Goal: Task Accomplishment & Management: Use online tool/utility

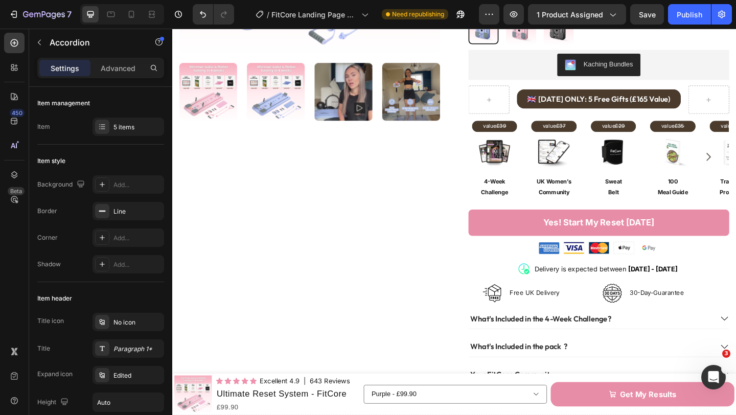
scroll to position [324, 0]
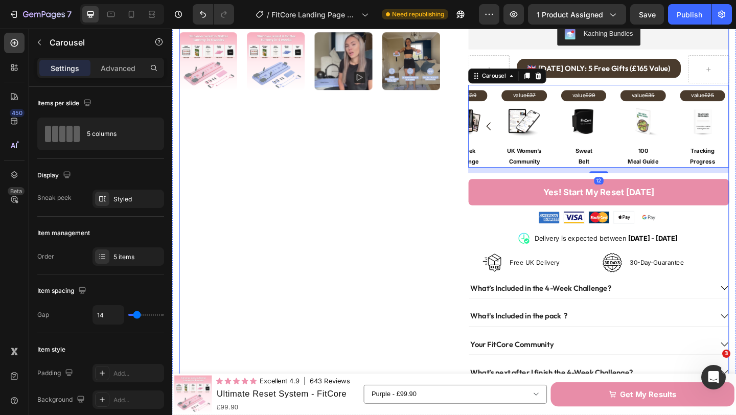
click at [463, 155] on div "Product Images" at bounding box center [322, 99] width 284 height 723
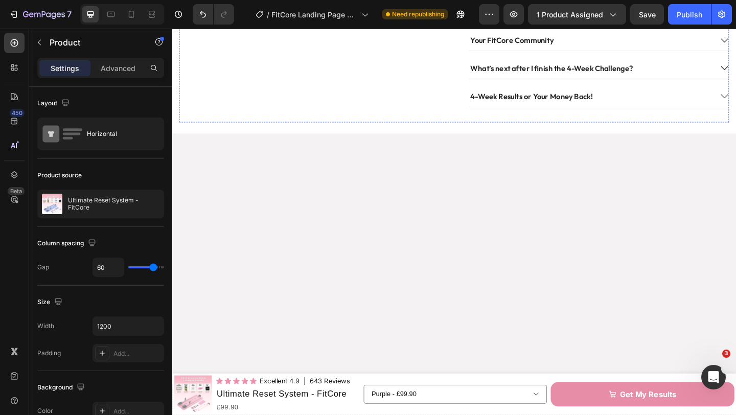
scroll to position [0, 0]
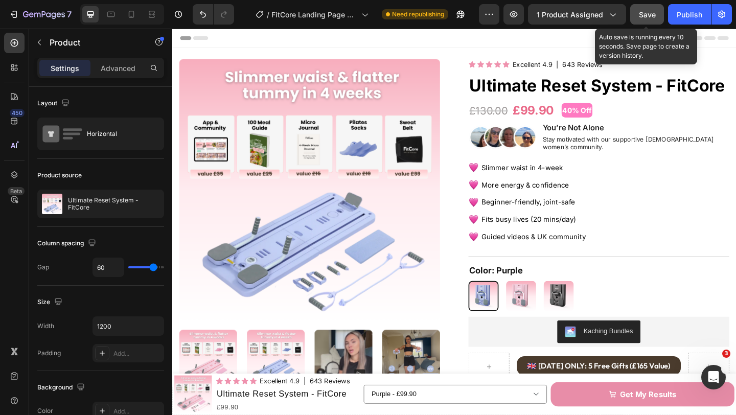
click at [647, 17] on span "Save" at bounding box center [647, 14] width 17 height 9
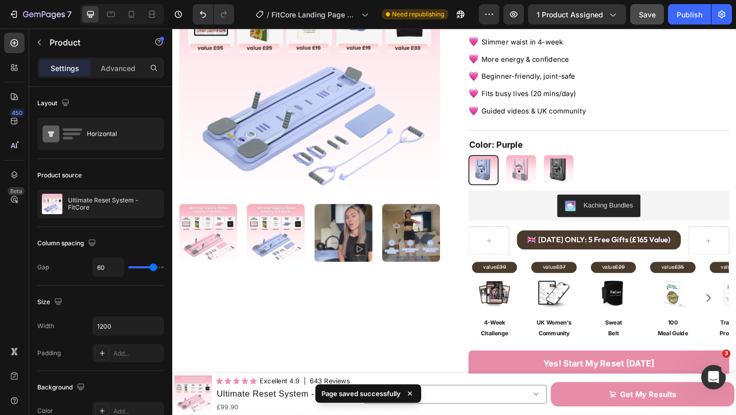
scroll to position [138, 0]
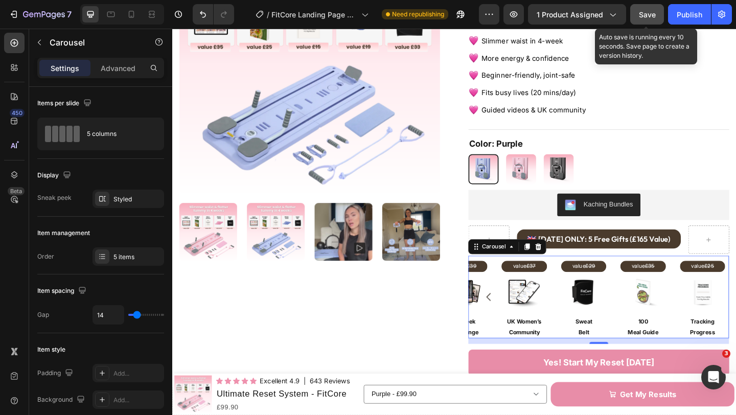
click at [645, 19] on div "Save" at bounding box center [647, 14] width 17 height 11
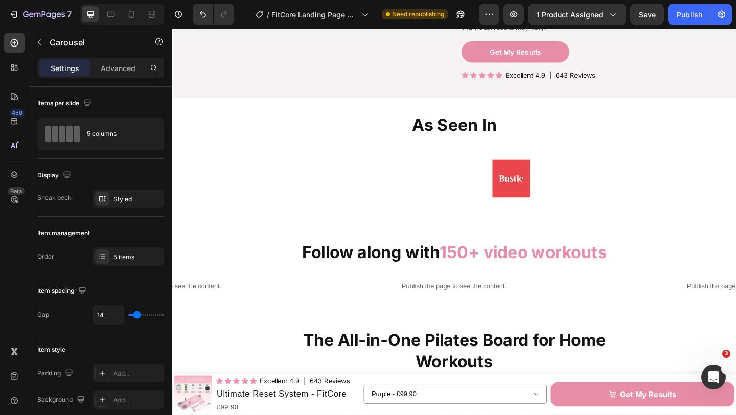
scroll to position [919, 0]
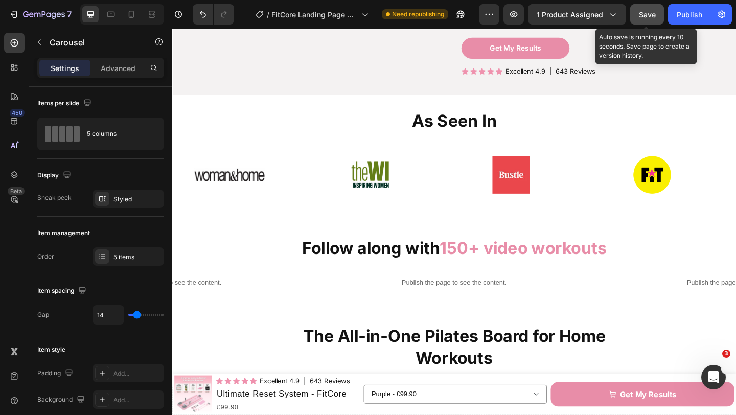
click at [647, 11] on span "Save" at bounding box center [647, 14] width 17 height 9
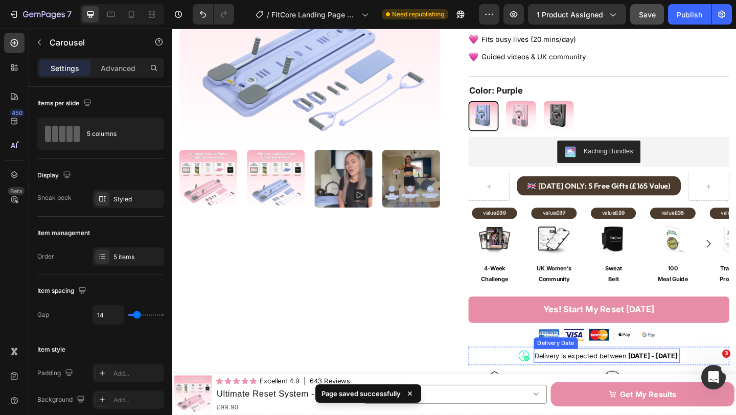
scroll to position [0, 0]
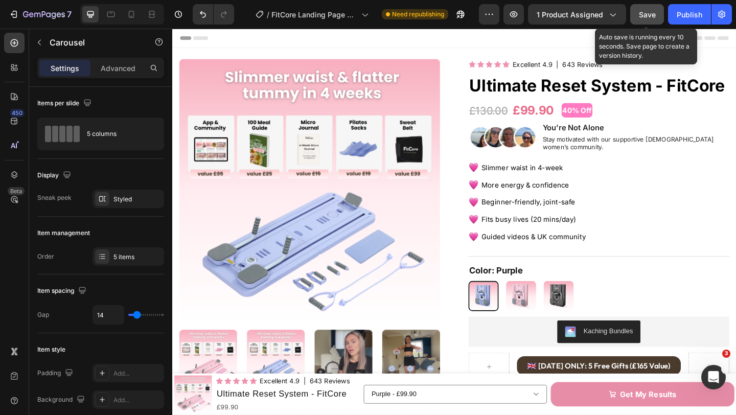
click at [650, 15] on span "Save" at bounding box center [647, 14] width 17 height 9
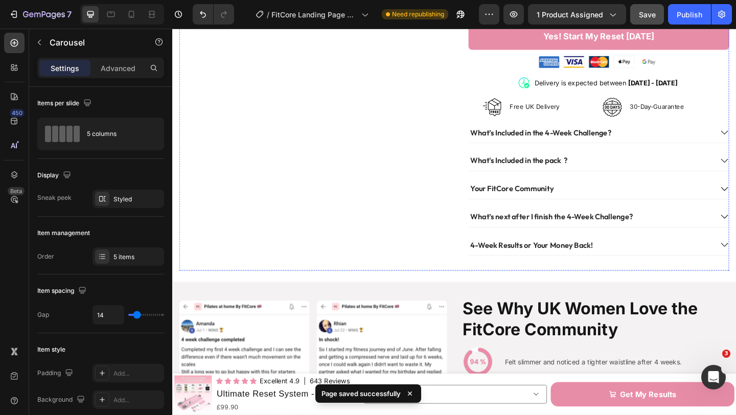
scroll to position [539, 0]
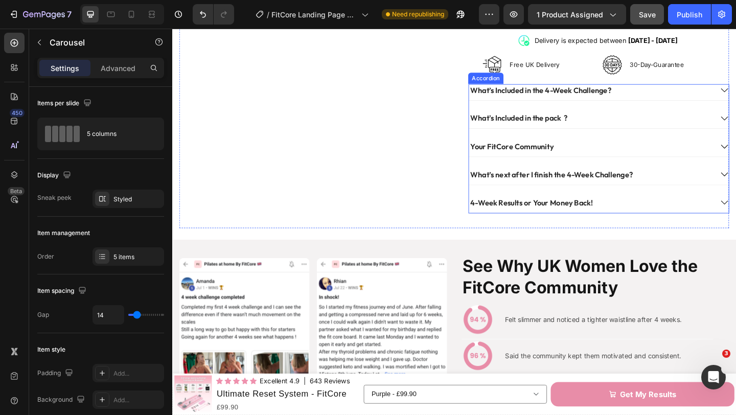
click at [736, 180] on div "What’s next after I finish the 4-Week Challenge?" at bounding box center [627, 187] width 265 height 14
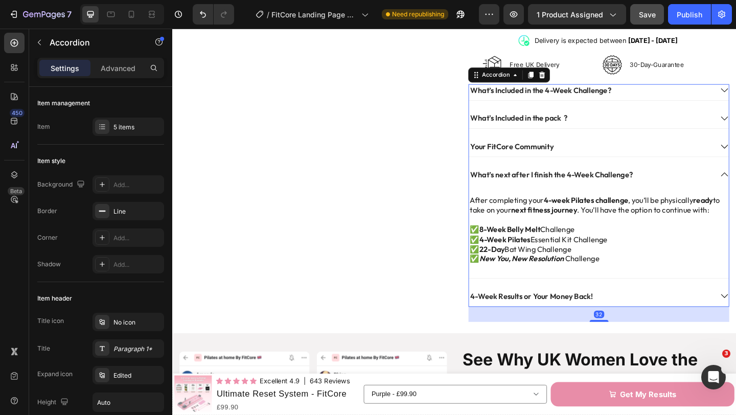
click at [736, 181] on div "What’s next after I finish the 4-Week Challenge?" at bounding box center [627, 187] width 265 height 14
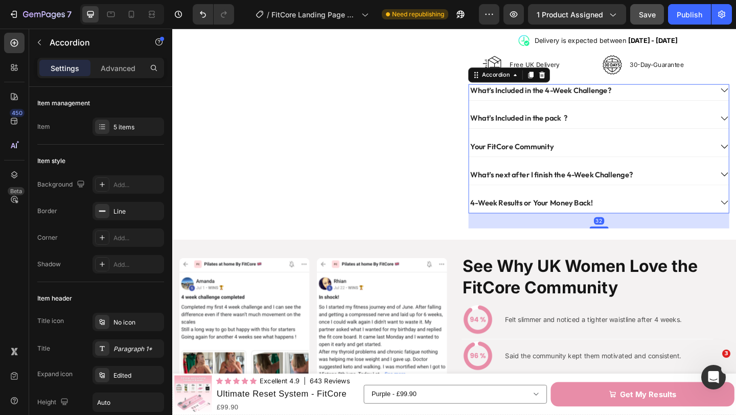
click at [725, 211] on div "4-Week Results or Your Money Back!" at bounding box center [627, 218] width 265 height 14
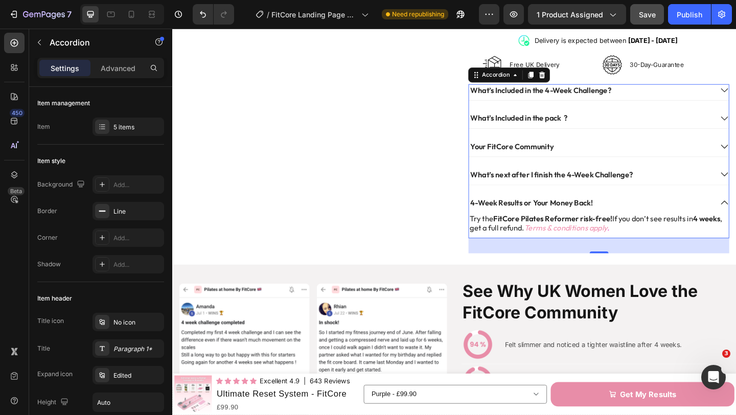
click at [725, 211] on div "4-Week Results or Your Money Back!" at bounding box center [627, 218] width 265 height 14
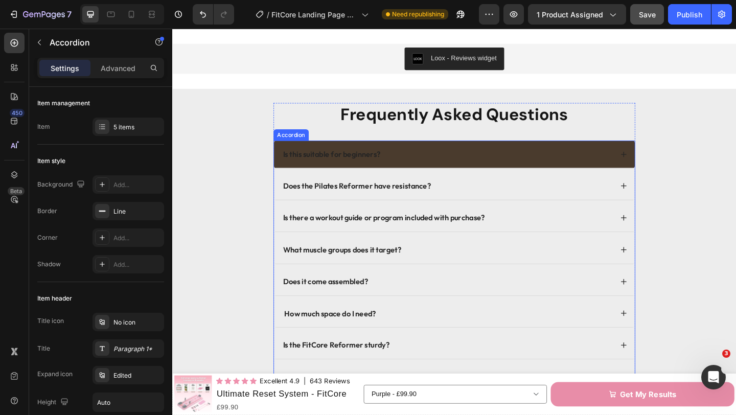
scroll to position [3066, 0]
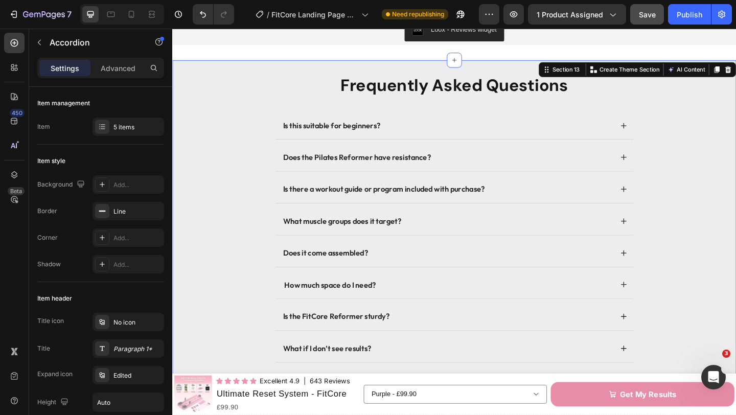
click at [714, 110] on div "Frequently Asked Questions Heading Is this suitable for beginners? Does the Pil…" at bounding box center [478, 258] width 593 height 361
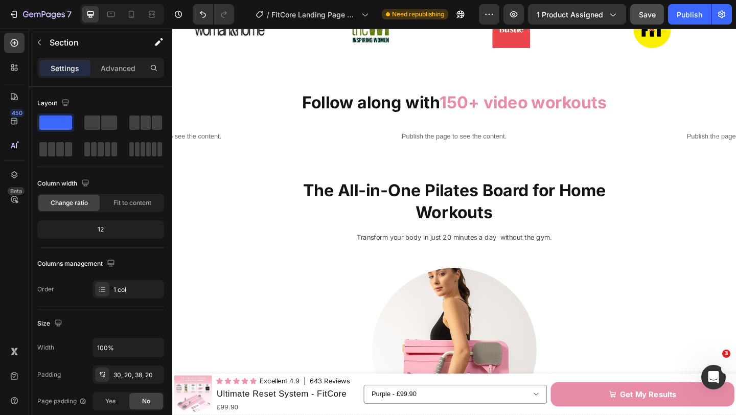
scroll to position [1141, 0]
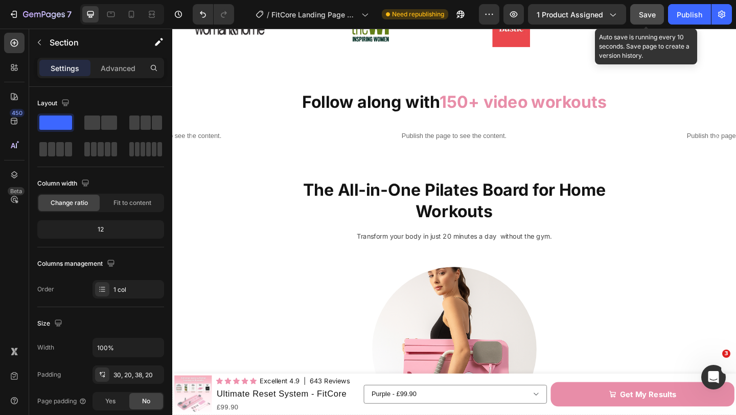
click at [637, 14] on button "Save" at bounding box center [647, 14] width 34 height 20
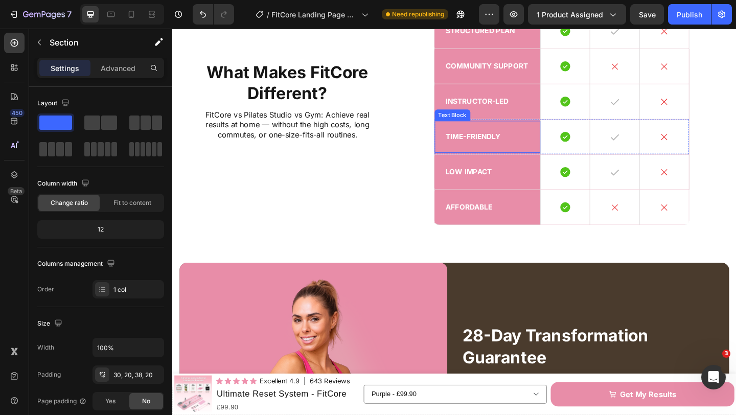
scroll to position [2464, 0]
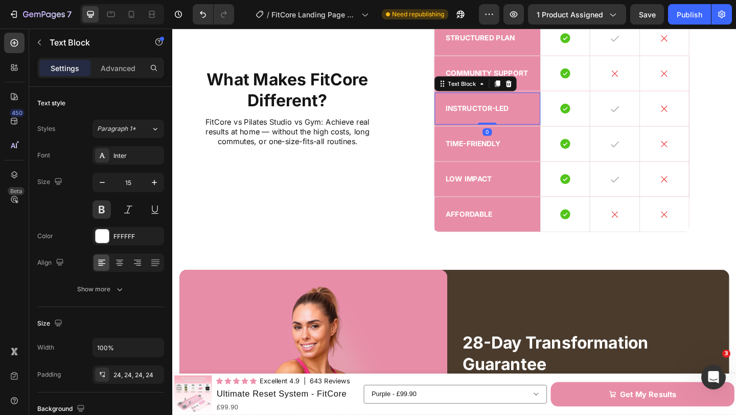
click at [518, 115] on p "Instructor-led" at bounding box center [515, 115] width 91 height 10
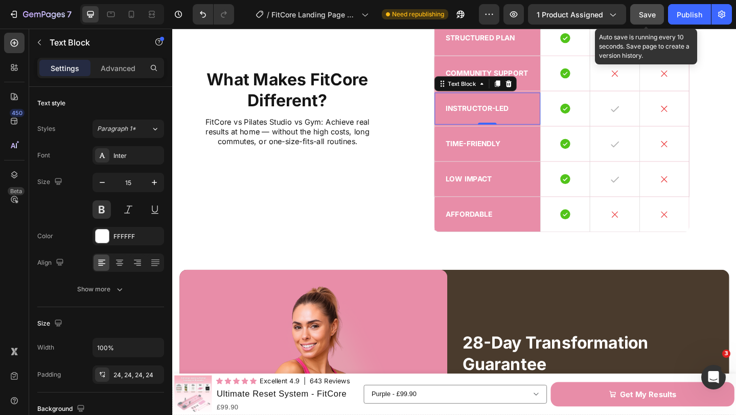
click at [654, 16] on span "Save" at bounding box center [647, 14] width 17 height 9
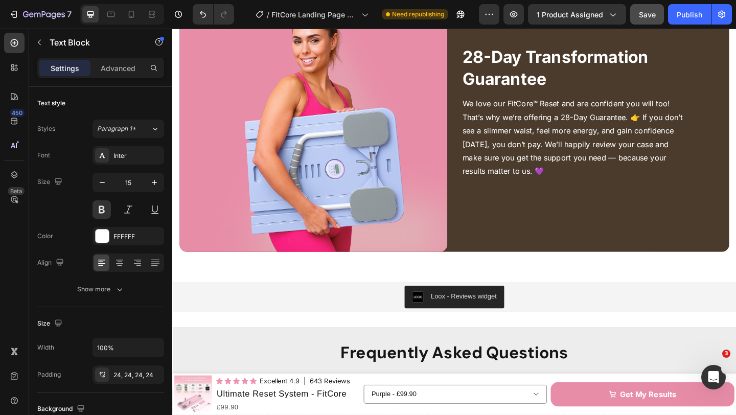
scroll to position [2776, 0]
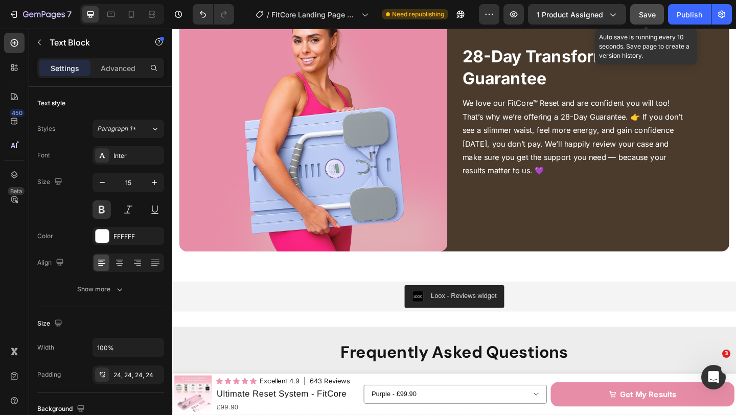
click at [653, 17] on span "Save" at bounding box center [647, 14] width 17 height 9
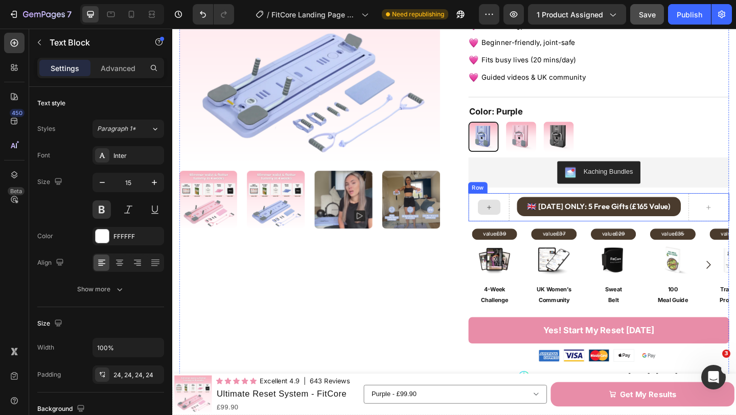
scroll to position [181, 0]
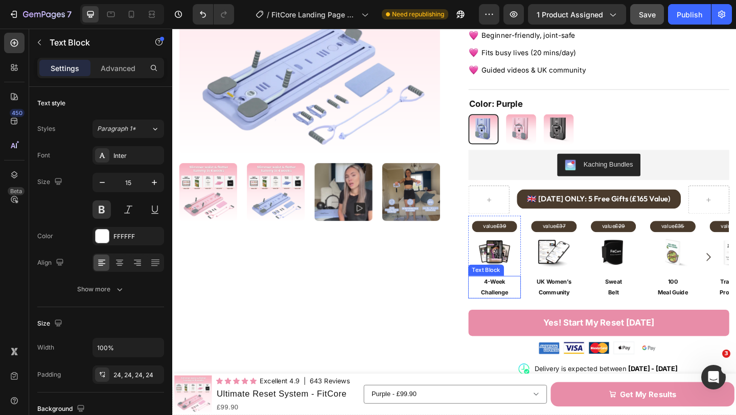
click at [521, 310] on p "Challenge" at bounding box center [522, 315] width 55 height 11
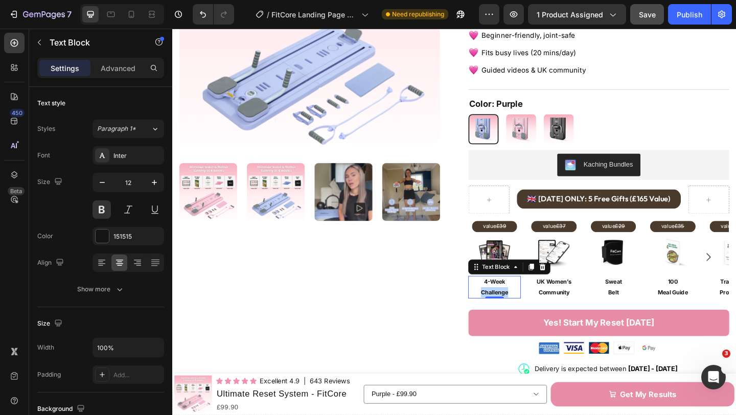
click at [521, 310] on p "Challenge" at bounding box center [522, 315] width 55 height 11
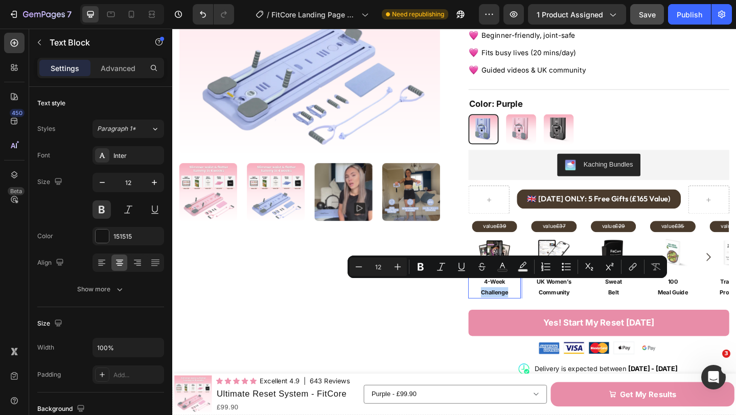
click at [521, 310] on p "Challenge" at bounding box center [522, 315] width 55 height 11
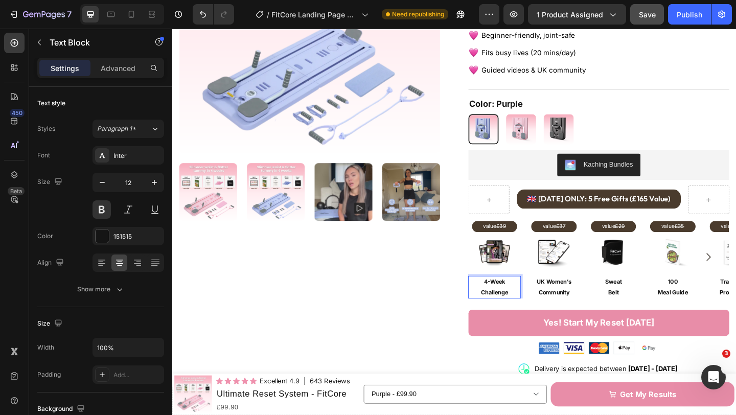
click at [525, 310] on p "Challenge" at bounding box center [522, 315] width 55 height 11
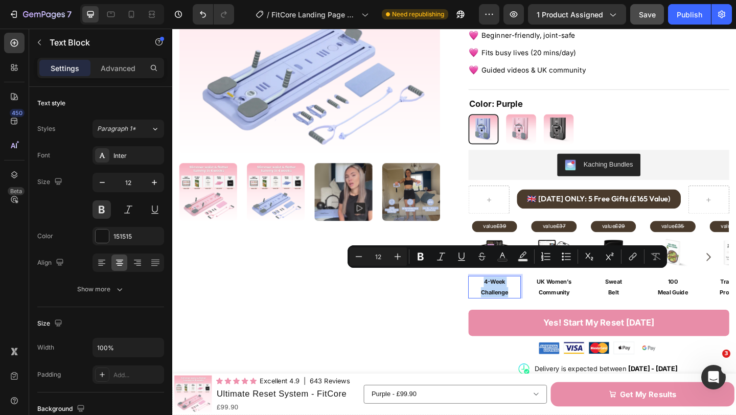
copy div "4-Week Challenge"
click at [575, 300] on p "UK Women’s" at bounding box center [587, 304] width 55 height 11
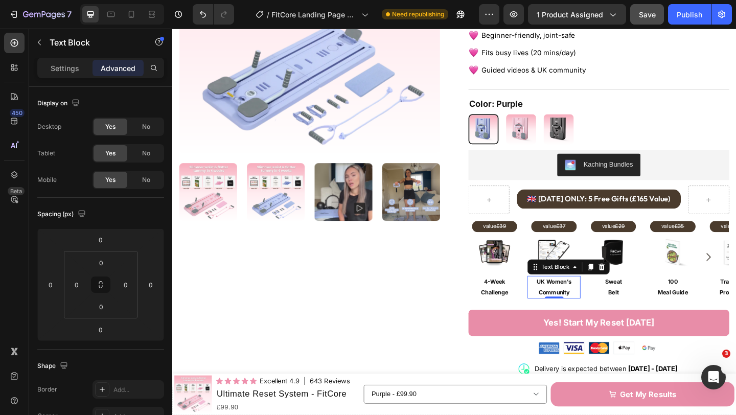
click at [575, 300] on p "UK Women’s" at bounding box center [587, 304] width 55 height 11
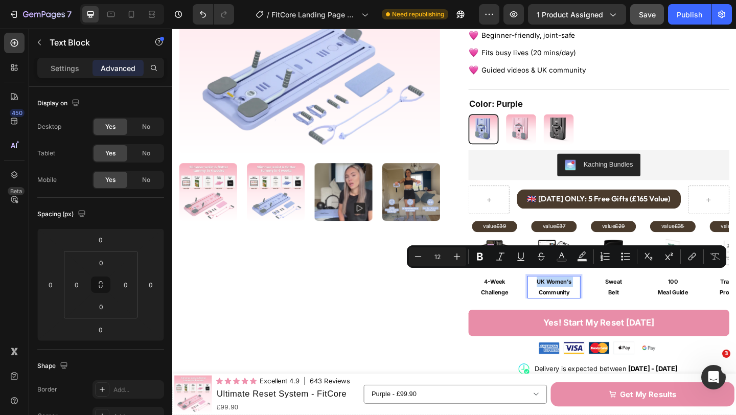
copy div "UK Women’s Community"
click at [658, 310] on p "Belt" at bounding box center [652, 315] width 55 height 11
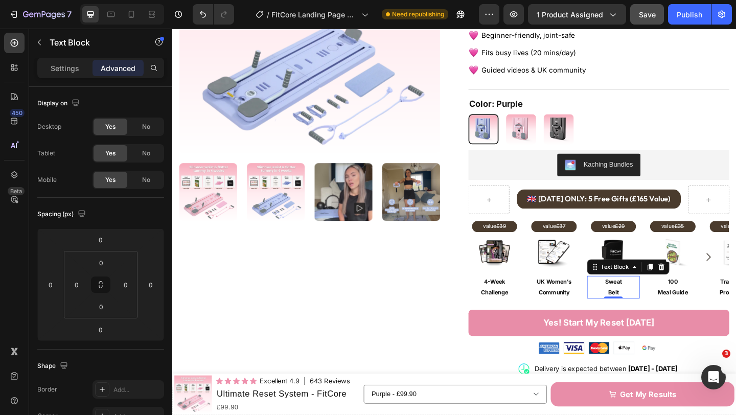
click at [658, 310] on p "Belt" at bounding box center [652, 315] width 55 height 11
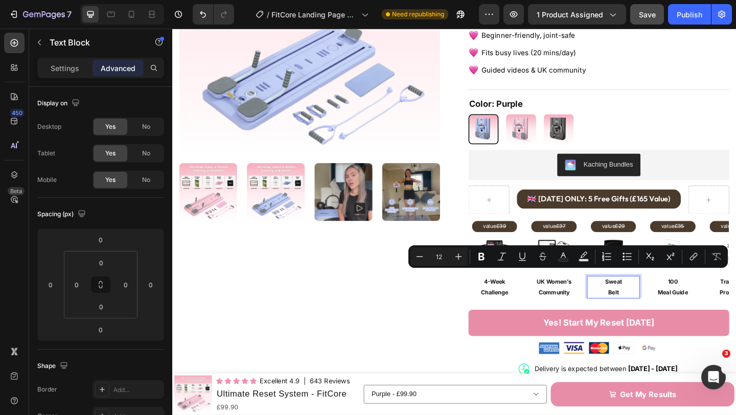
copy div "Sweat Belt"
click at [722, 310] on p "Meal Guide" at bounding box center [716, 315] width 55 height 11
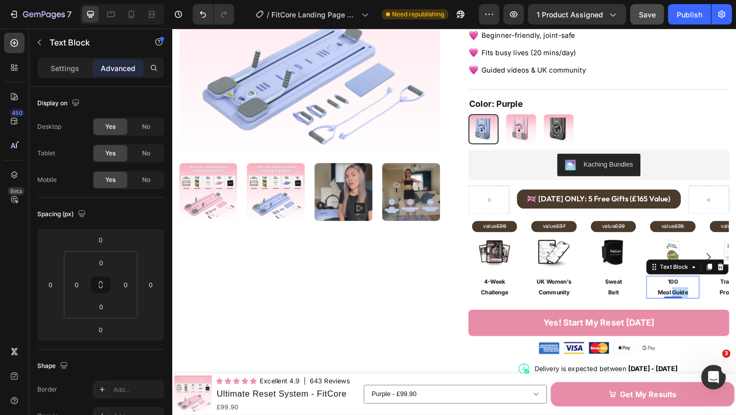
click at [722, 310] on p "Meal Guide" at bounding box center [716, 315] width 55 height 11
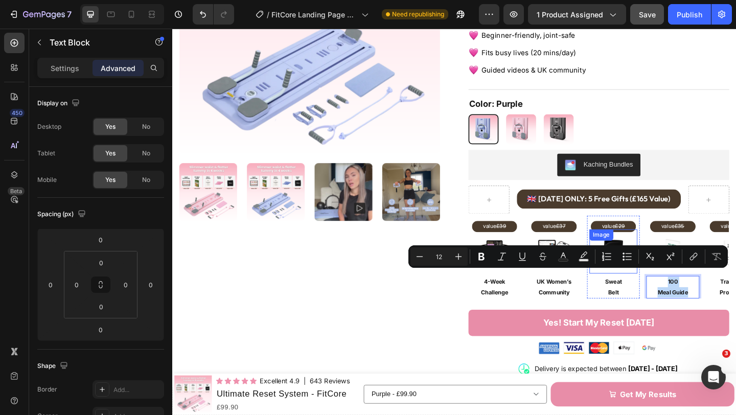
copy div "100 Meal Guide"
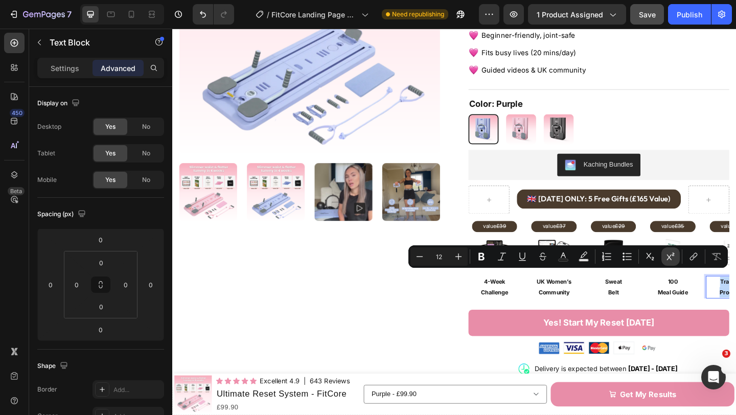
copy div "Tracking Progress"
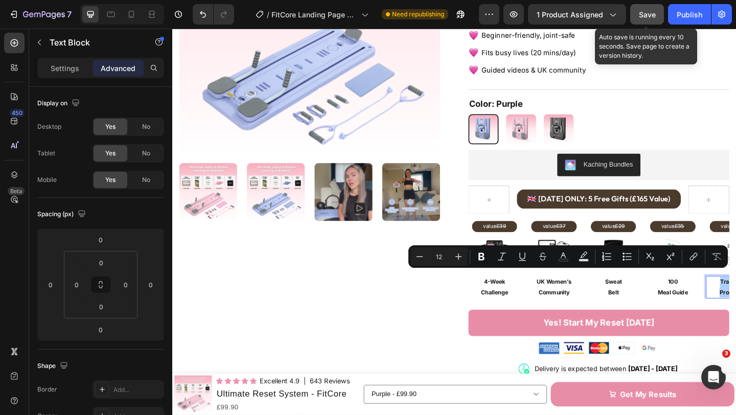
click at [639, 17] on span "Save" at bounding box center [647, 14] width 17 height 9
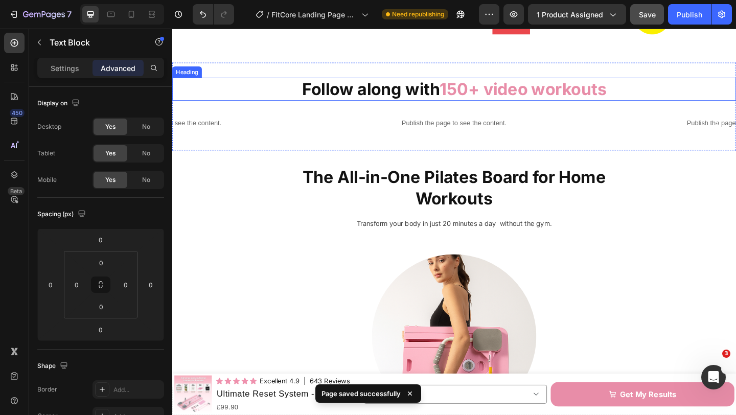
scroll to position [1163, 0]
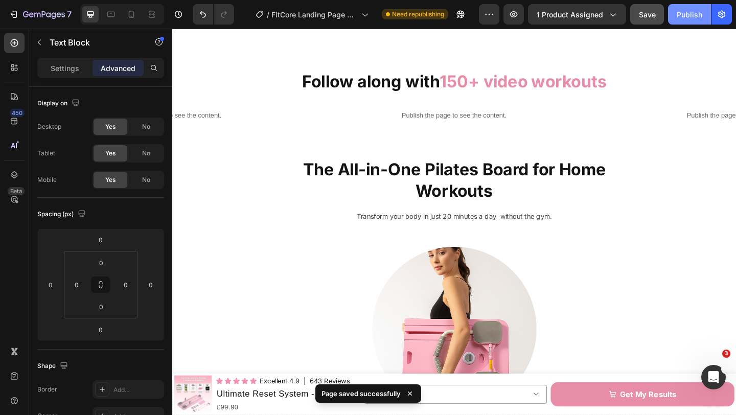
click at [679, 20] on button "Publish" at bounding box center [689, 14] width 43 height 20
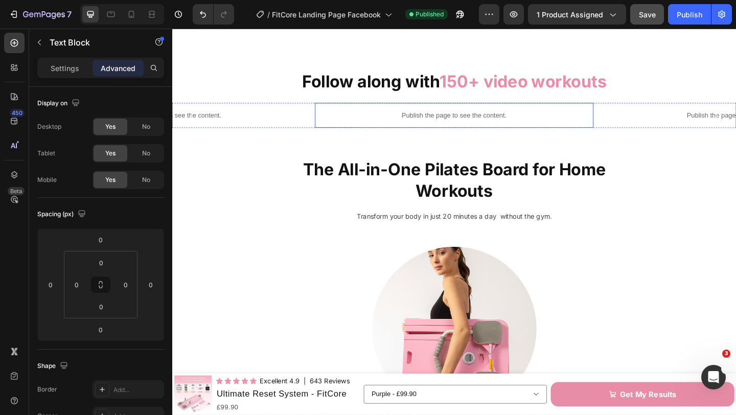
scroll to position [1152, 0]
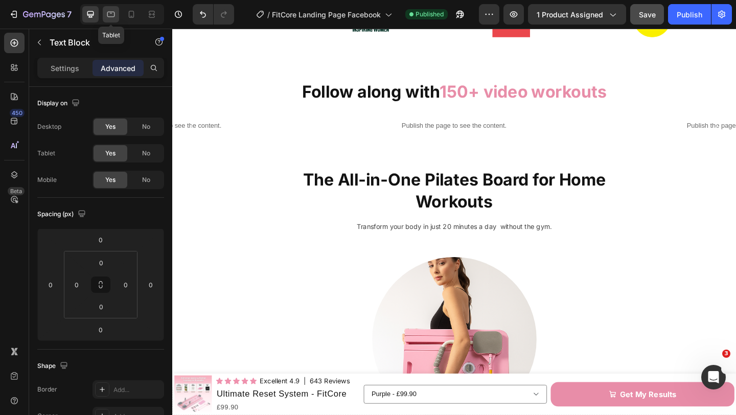
click at [117, 17] on div at bounding box center [111, 14] width 16 height 16
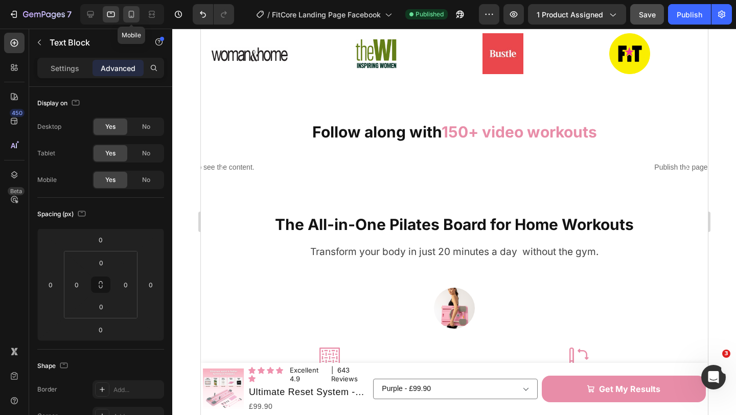
click at [127, 16] on icon at bounding box center [131, 14] width 10 height 10
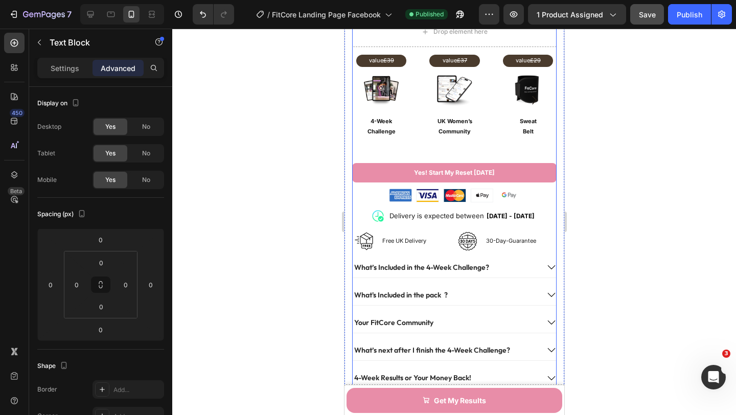
scroll to position [681, 0]
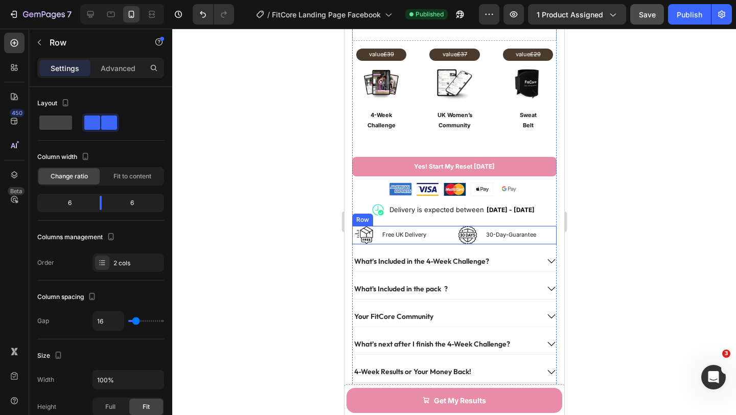
click at [452, 242] on div "Image Free UK Delivery Heading Row Image 30-Day-Guarantee Heading Row Row" at bounding box center [454, 235] width 204 height 18
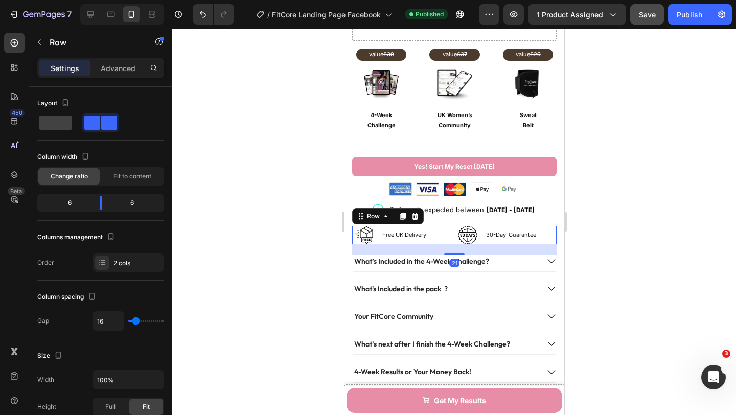
click at [105, 58] on div "Settings Advanced" at bounding box center [100, 68] width 127 height 20
click at [114, 70] on p "Advanced" at bounding box center [118, 68] width 35 height 11
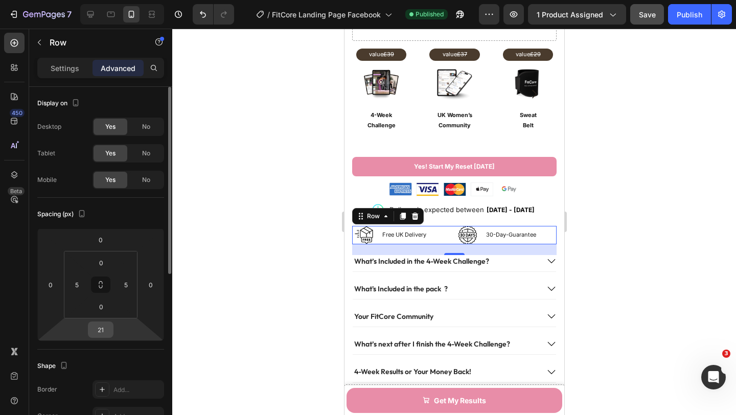
click at [108, 330] on input "21" at bounding box center [100, 329] width 20 height 15
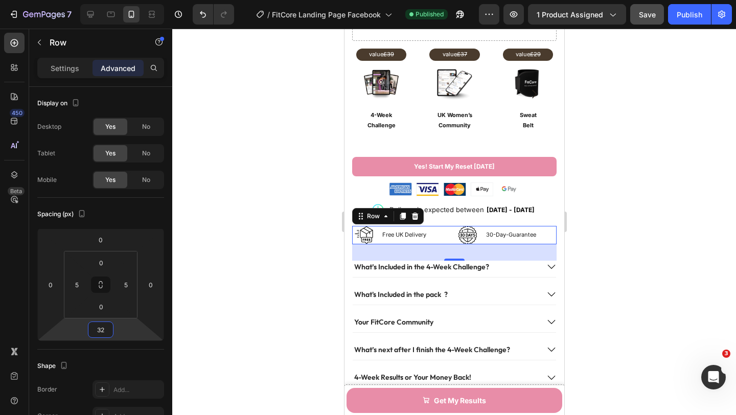
type input "32"
click at [649, 20] on button "Save" at bounding box center [647, 14] width 34 height 20
click at [685, 15] on div "Publish" at bounding box center [690, 14] width 26 height 11
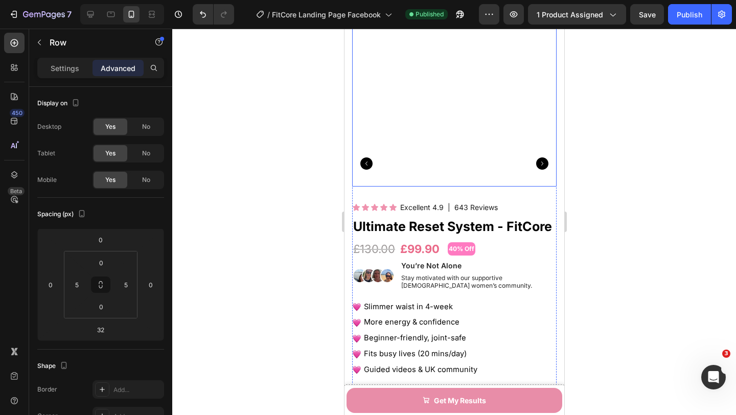
scroll to position [133, 0]
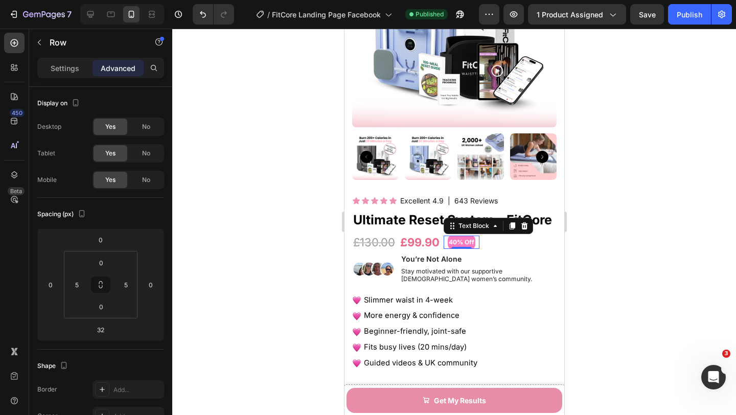
click at [467, 242] on p "40% Off" at bounding box center [461, 242] width 26 height 11
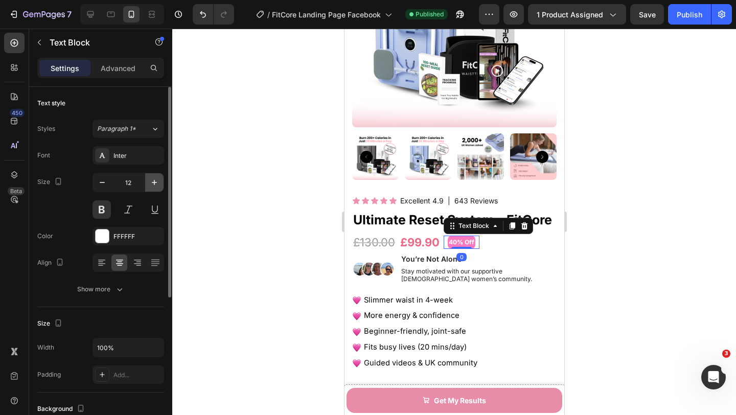
click at [152, 178] on icon "button" at bounding box center [154, 182] width 10 height 10
type input "15"
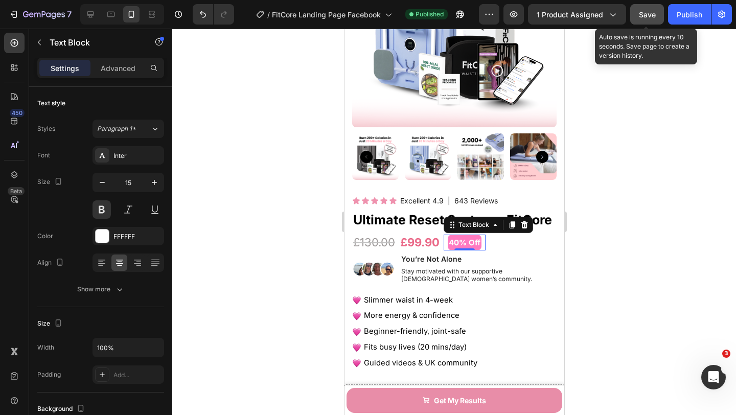
click at [636, 16] on button "Save" at bounding box center [647, 14] width 34 height 20
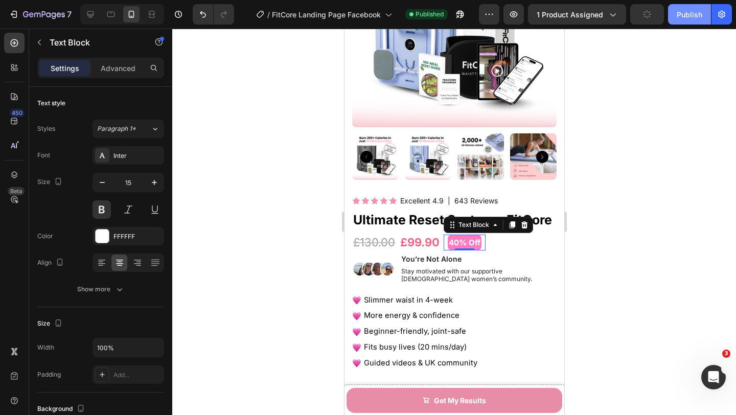
click at [676, 16] on button "Publish" at bounding box center [689, 14] width 43 height 20
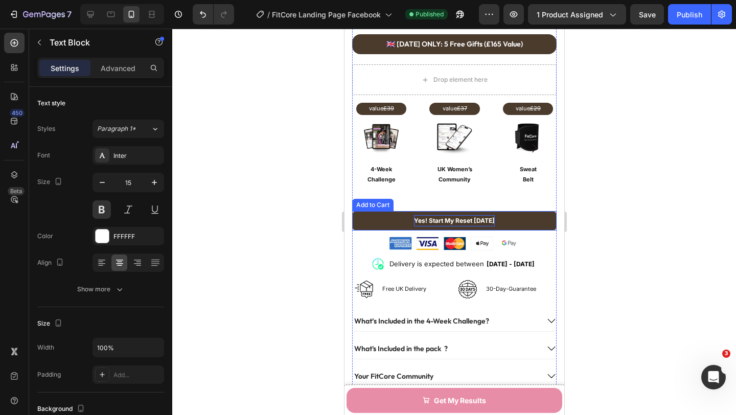
scroll to position [633, 0]
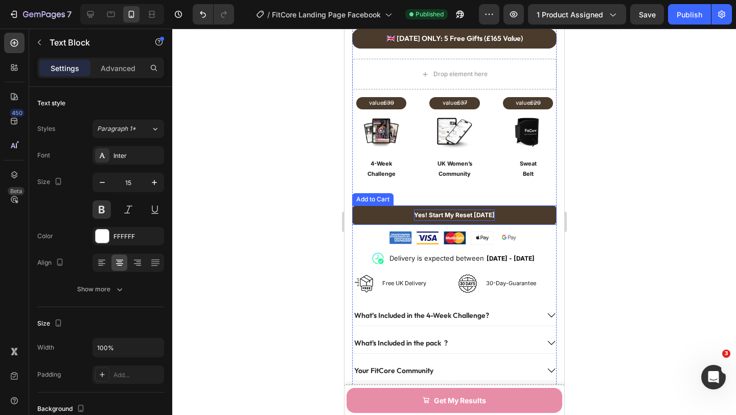
click at [479, 216] on div "Yes! Start My Reset [DATE]" at bounding box center [454, 215] width 81 height 11
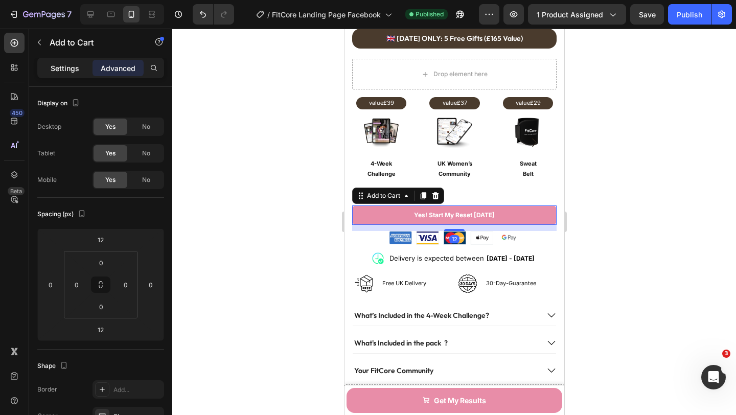
click at [54, 61] on div "Settings" at bounding box center [64, 68] width 51 height 16
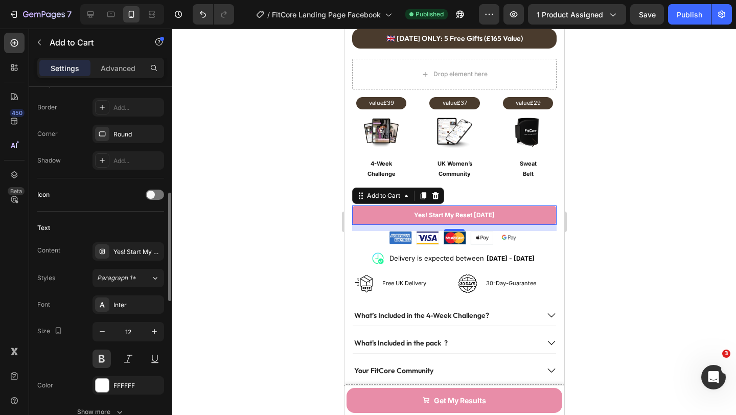
scroll to position [333, 0]
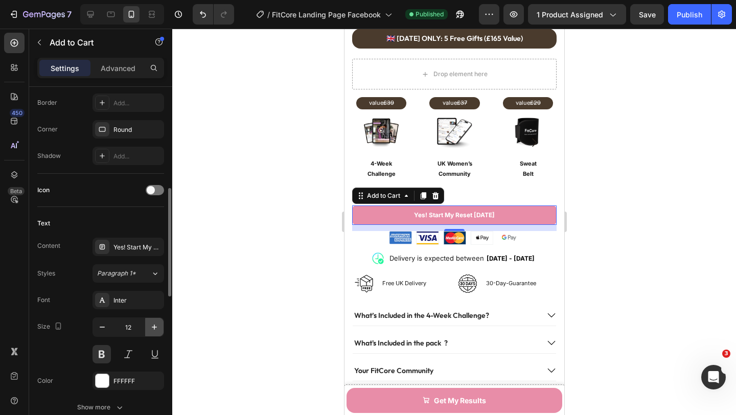
click at [150, 322] on icon "button" at bounding box center [154, 327] width 10 height 10
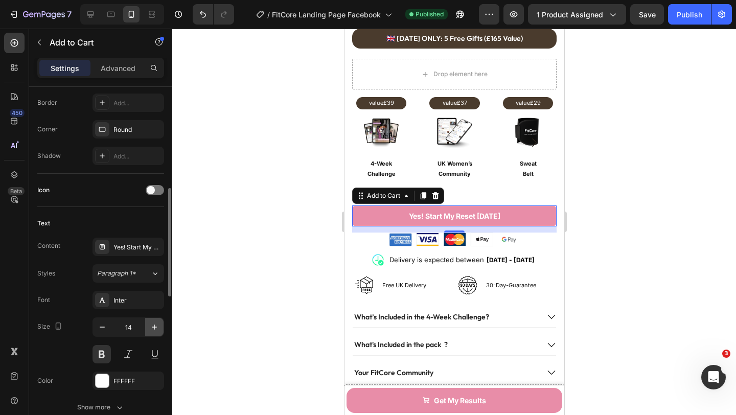
click at [150, 322] on icon "button" at bounding box center [154, 327] width 10 height 10
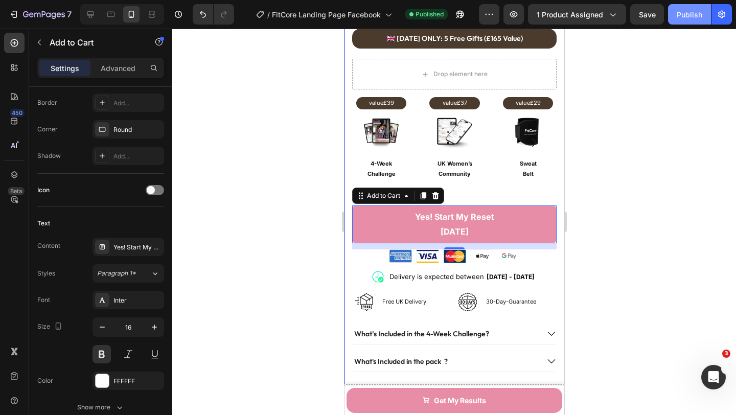
click at [683, 12] on div "Publish" at bounding box center [690, 14] width 26 height 11
click at [87, 11] on icon at bounding box center [90, 14] width 10 height 10
type input "18"
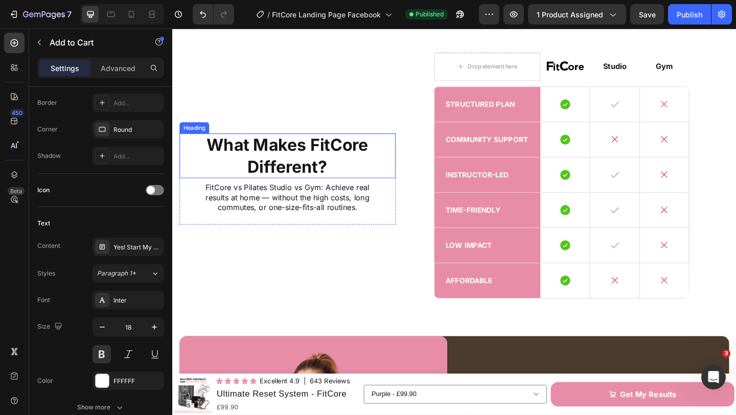
scroll to position [2378, 0]
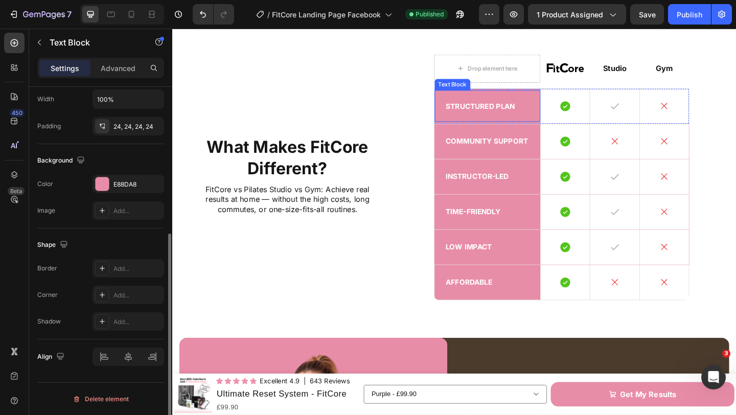
click at [484, 118] on p "Structured Plan" at bounding box center [515, 113] width 91 height 10
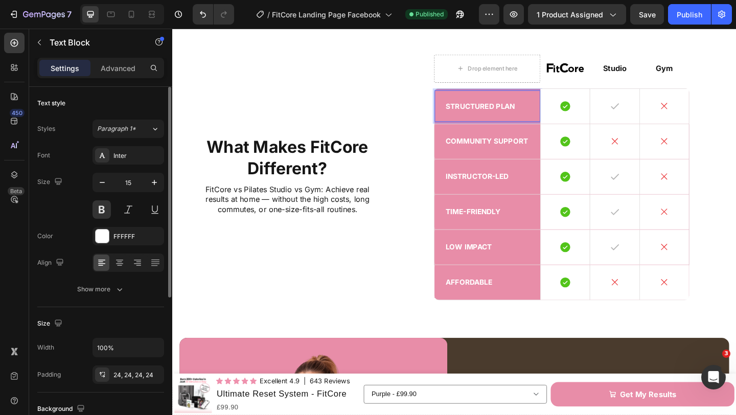
click at [485, 118] on p "Structured Plan" at bounding box center [515, 113] width 91 height 10
click at [116, 284] on icon "button" at bounding box center [120, 289] width 10 height 10
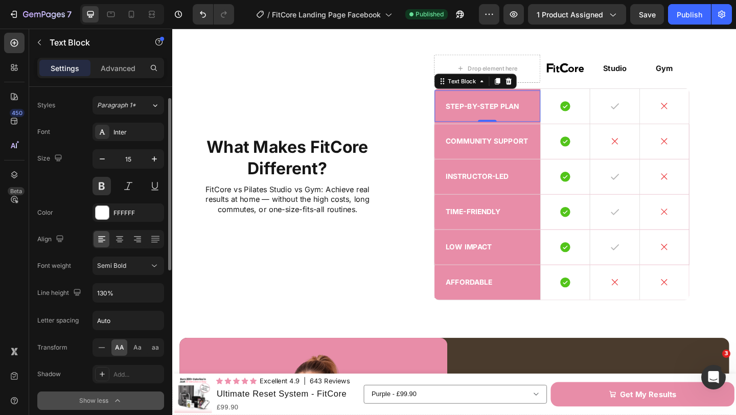
scroll to position [25, 0]
click at [109, 262] on span "Semi Bold" at bounding box center [111, 265] width 29 height 8
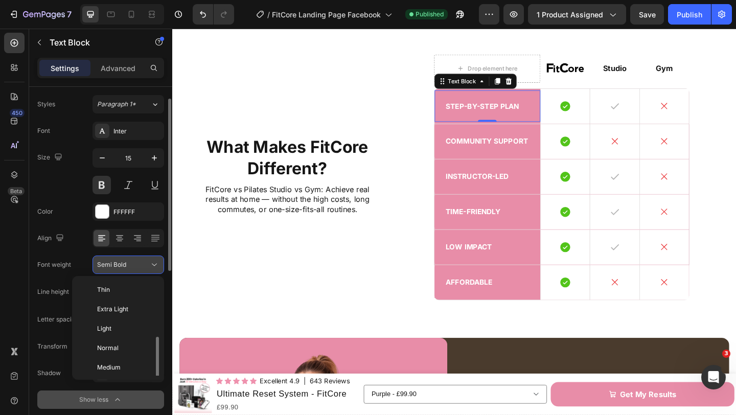
scroll to position [37, 0]
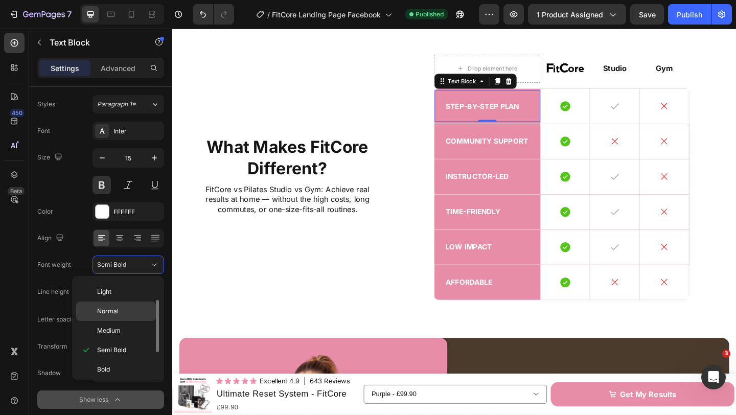
click at [122, 313] on p "Normal" at bounding box center [124, 311] width 54 height 9
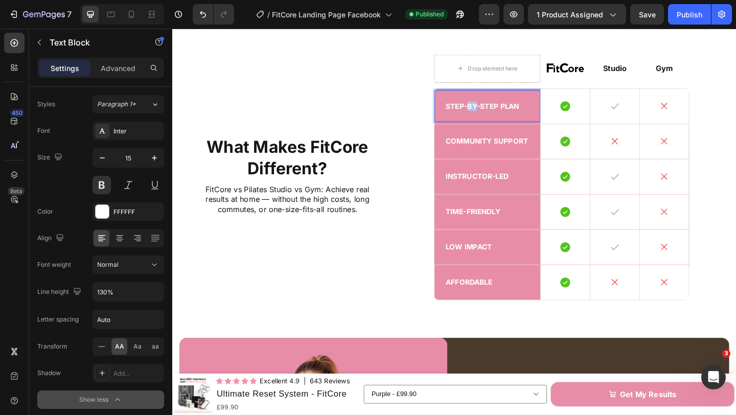
click at [495, 118] on p "Step-by-Step Plan" at bounding box center [515, 113] width 91 height 10
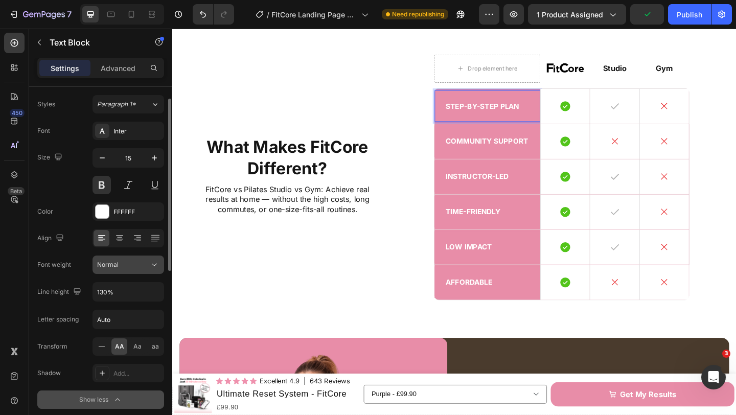
click at [147, 266] on div "Normal" at bounding box center [123, 264] width 52 height 9
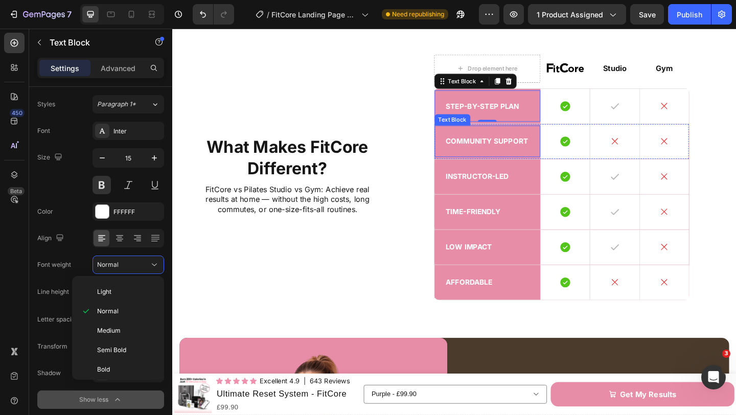
click at [493, 156] on p "Community Support" at bounding box center [515, 151] width 91 height 10
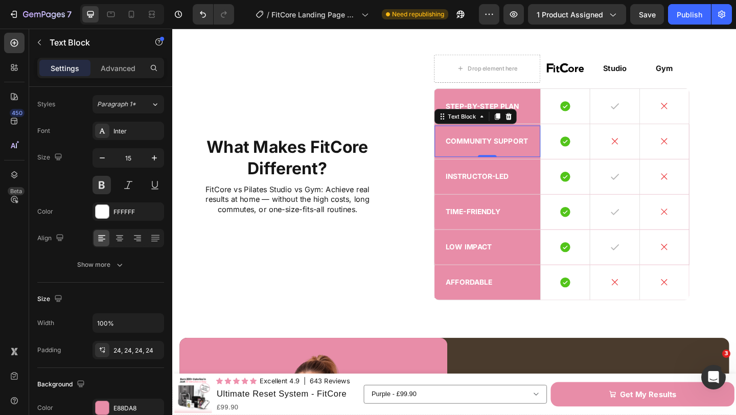
click at [496, 156] on p "Community Support" at bounding box center [515, 151] width 91 height 10
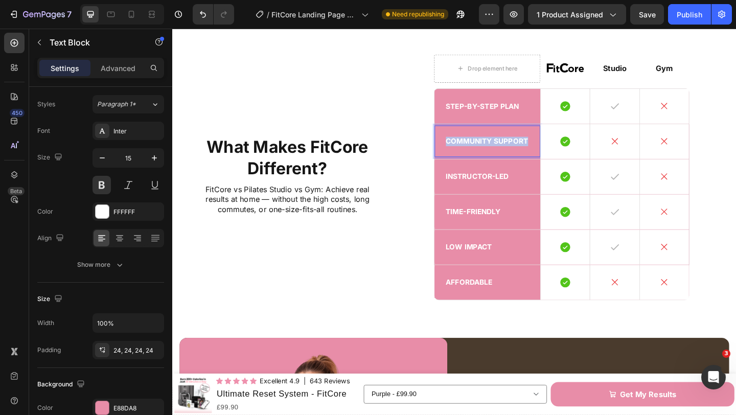
click at [496, 156] on p "Community Support" at bounding box center [515, 151] width 91 height 10
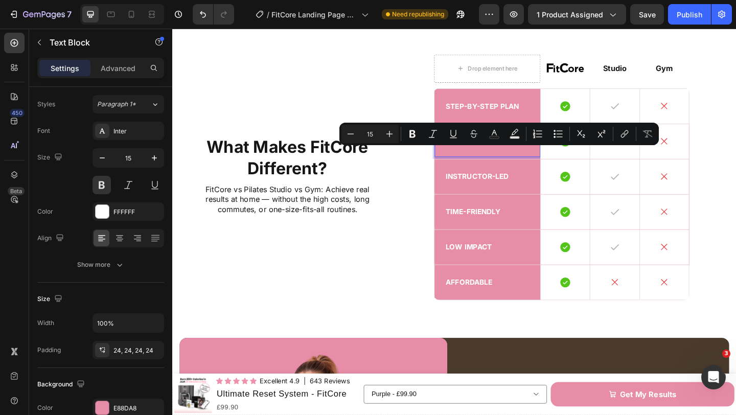
scroll to position [2376, 0]
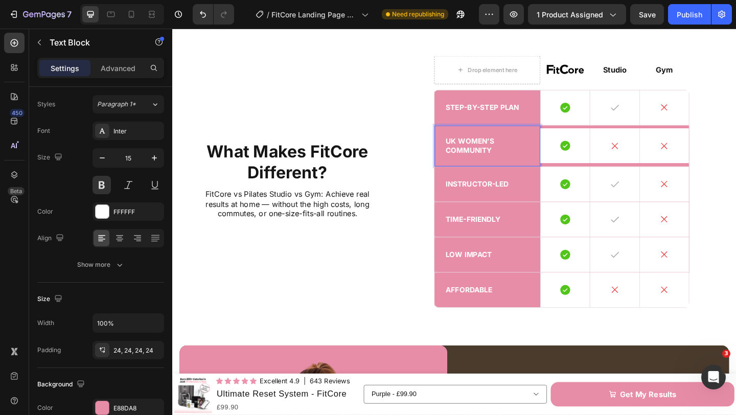
click at [495, 166] on p "UK Women’s Community" at bounding box center [515, 156] width 91 height 20
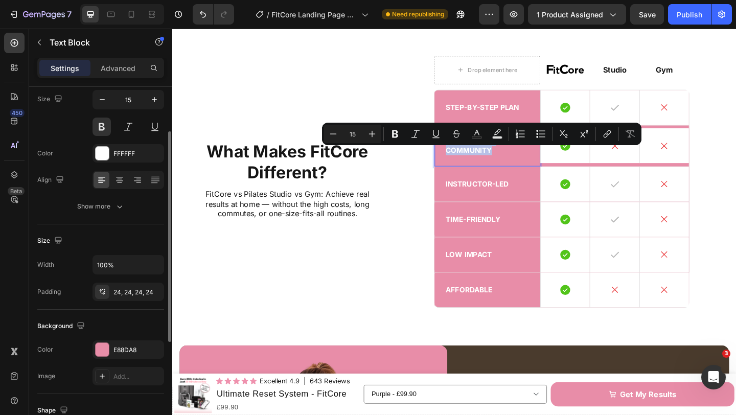
scroll to position [84, 0]
click at [111, 205] on div "Show more" at bounding box center [101, 205] width 48 height 10
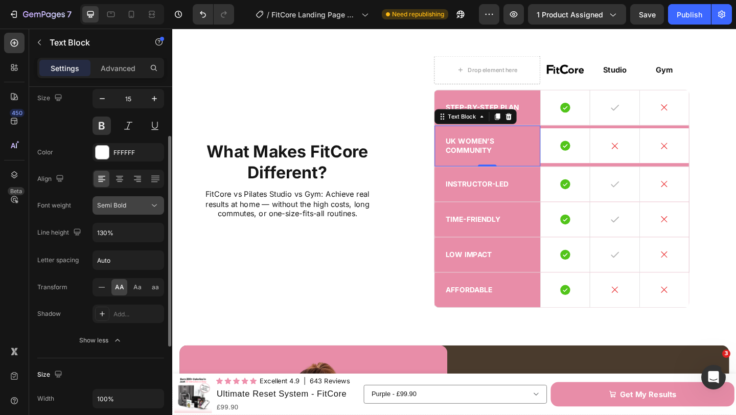
click at [135, 211] on button "Semi Bold" at bounding box center [129, 205] width 72 height 18
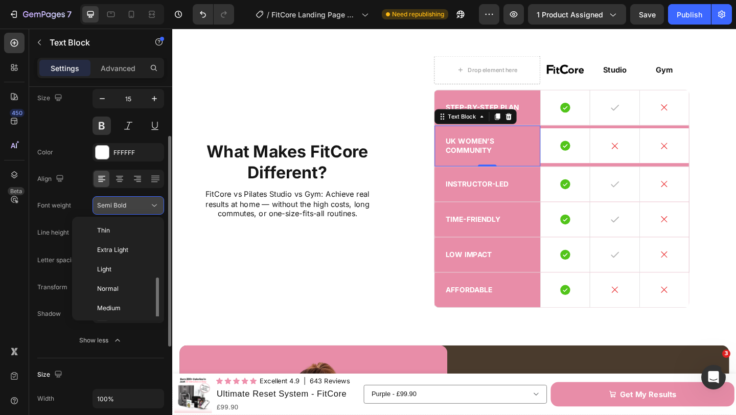
scroll to position [37, 0]
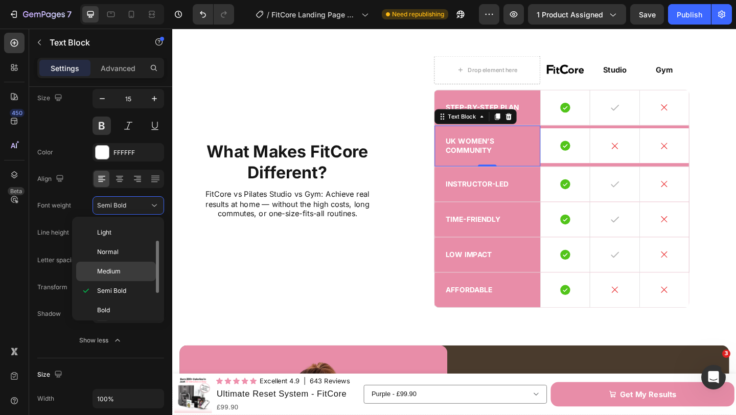
click at [130, 266] on div "Medium" at bounding box center [116, 271] width 80 height 19
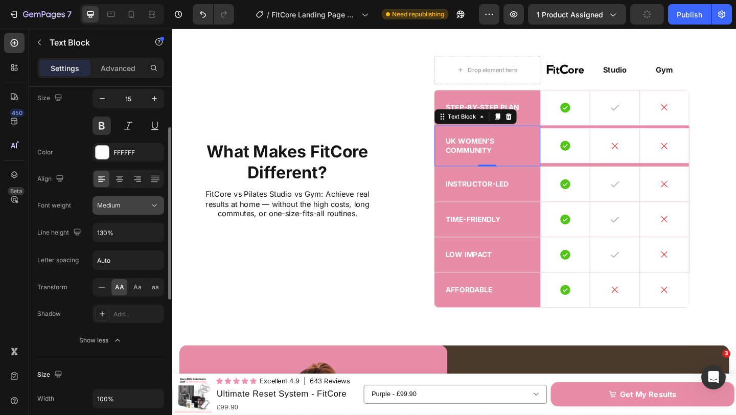
click at [133, 213] on button "Medium" at bounding box center [129, 205] width 72 height 18
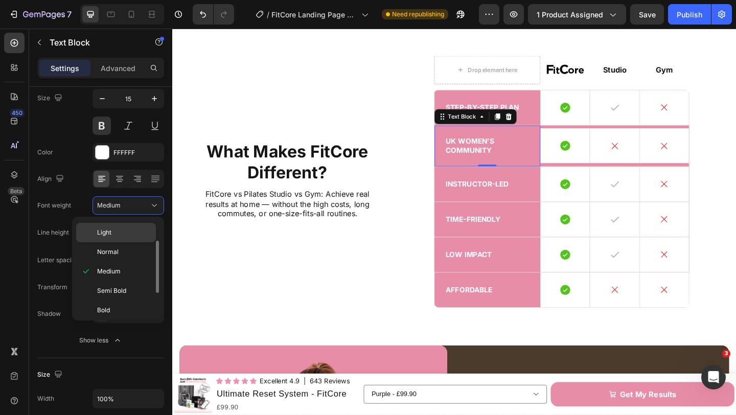
click at [128, 233] on p "Light" at bounding box center [124, 232] width 54 height 9
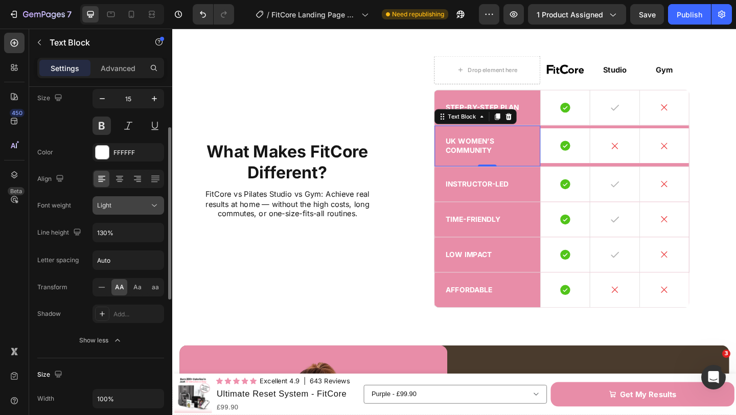
click at [130, 201] on div "Light" at bounding box center [123, 205] width 52 height 9
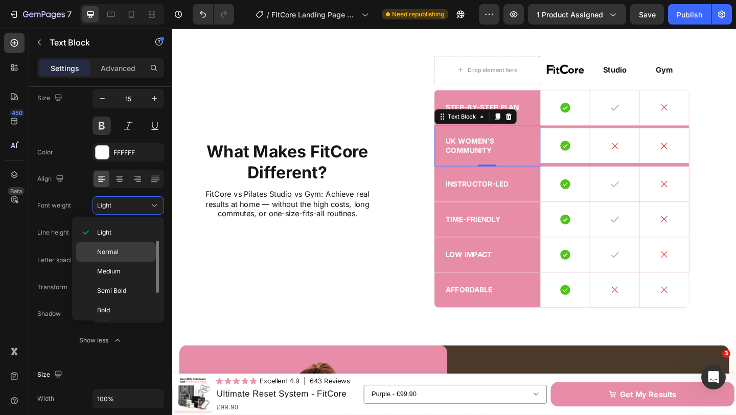
click at [126, 262] on div "Normal" at bounding box center [116, 271] width 80 height 19
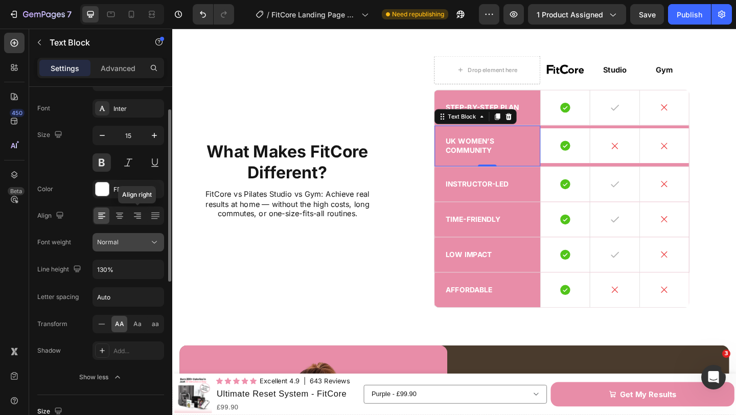
scroll to position [47, 0]
click at [134, 320] on span "Aa" at bounding box center [137, 324] width 8 height 9
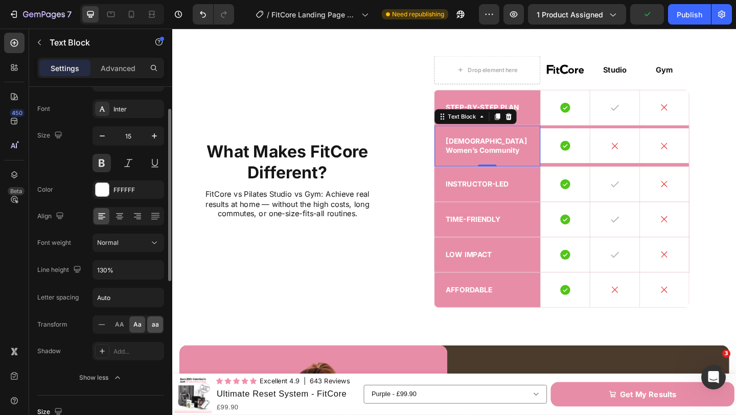
click at [150, 324] on div "aa" at bounding box center [155, 324] width 16 height 16
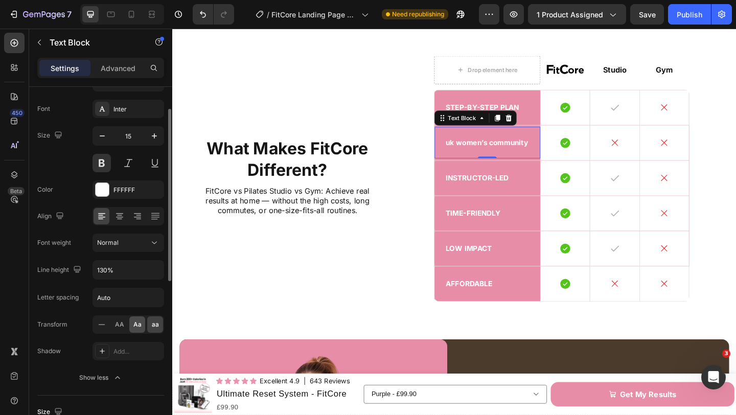
click at [142, 327] on div "Aa" at bounding box center [137, 324] width 16 height 16
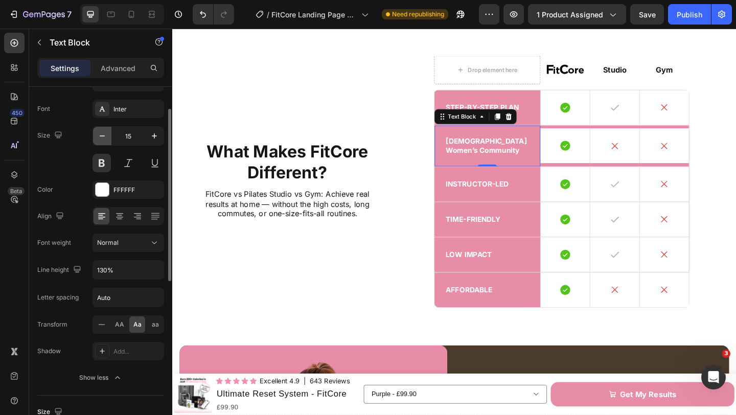
click at [99, 135] on icon "button" at bounding box center [102, 136] width 10 height 10
type input "14"
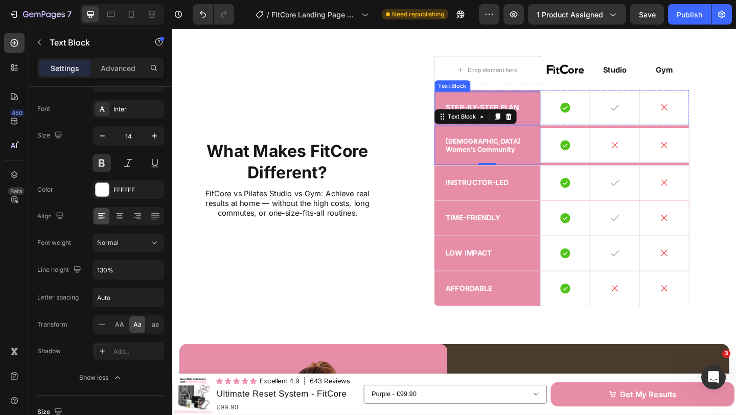
click at [533, 120] on p "Step-by-Step Plan" at bounding box center [515, 114] width 91 height 10
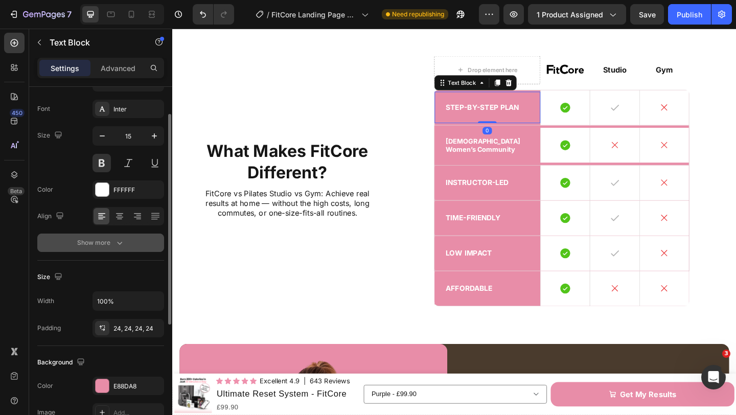
click at [115, 241] on icon "button" at bounding box center [120, 243] width 10 height 10
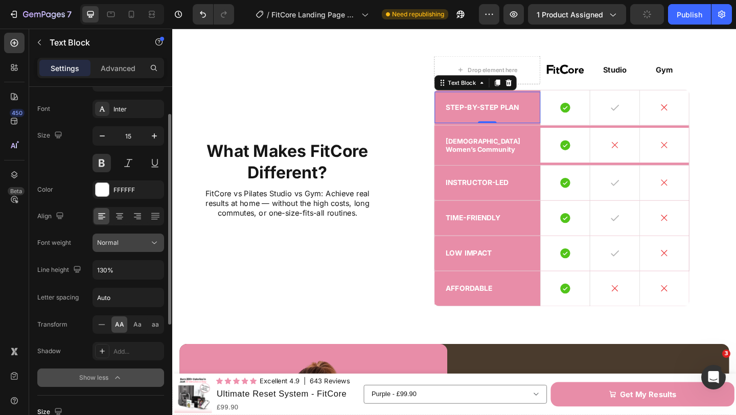
click at [134, 240] on div "Normal" at bounding box center [123, 242] width 52 height 9
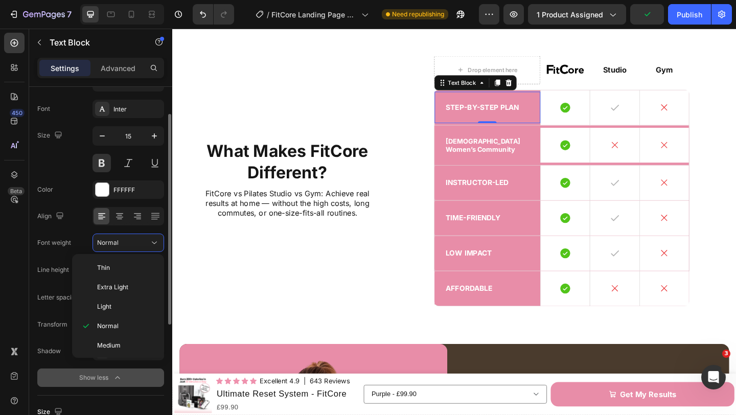
click at [69, 234] on div "Font weight Normal" at bounding box center [100, 243] width 127 height 18
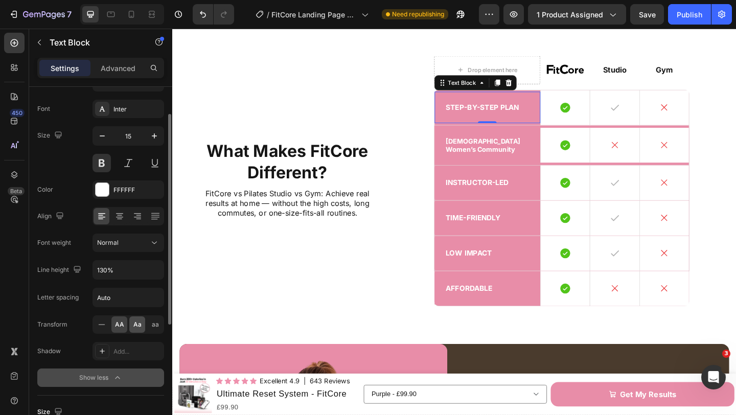
click at [137, 327] on span "Aa" at bounding box center [137, 324] width 8 height 9
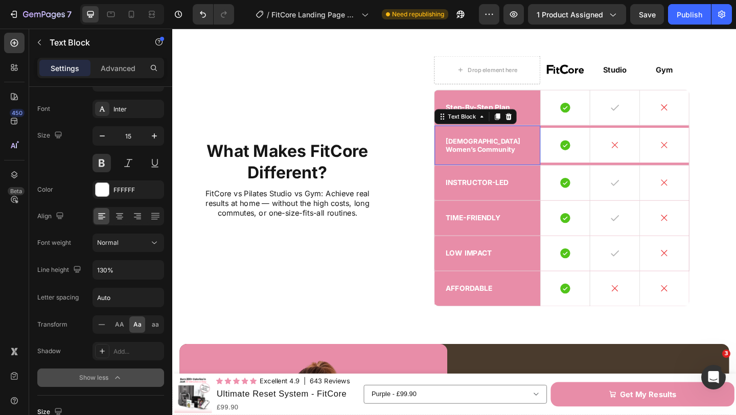
click at [536, 165] on p "[DEMOGRAPHIC_DATA] women’s community" at bounding box center [515, 155] width 91 height 18
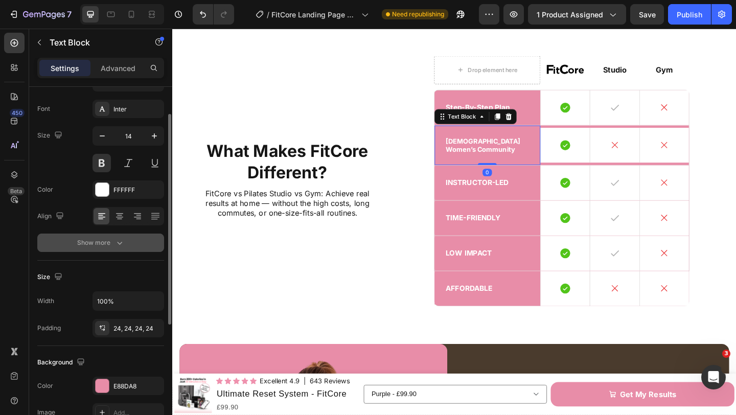
click at [123, 247] on icon "button" at bounding box center [120, 243] width 10 height 10
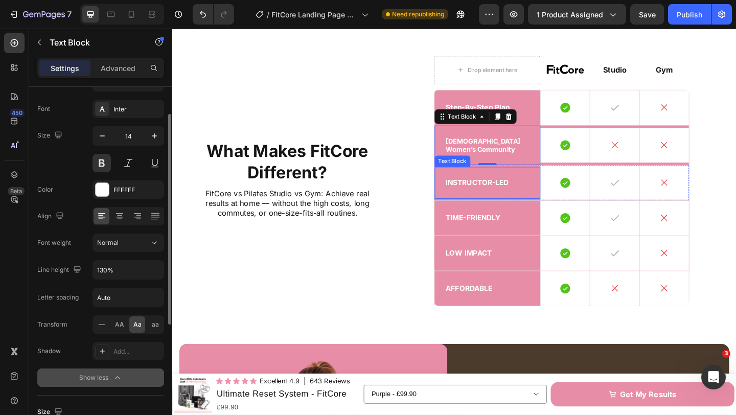
click at [520, 201] on p "Instructor-led" at bounding box center [515, 196] width 91 height 10
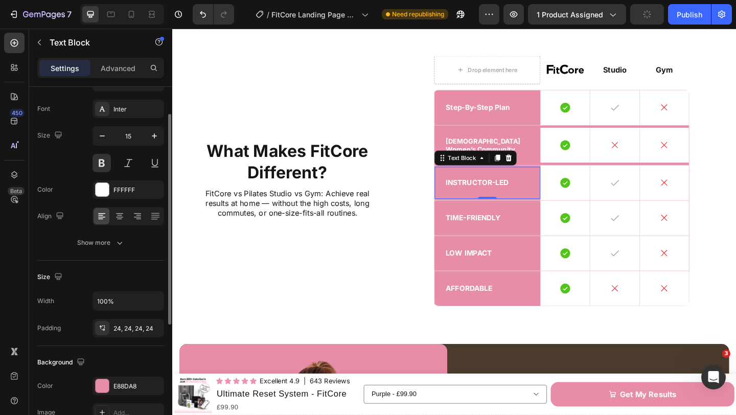
click at [501, 201] on p "Instructor-led" at bounding box center [515, 196] width 91 height 10
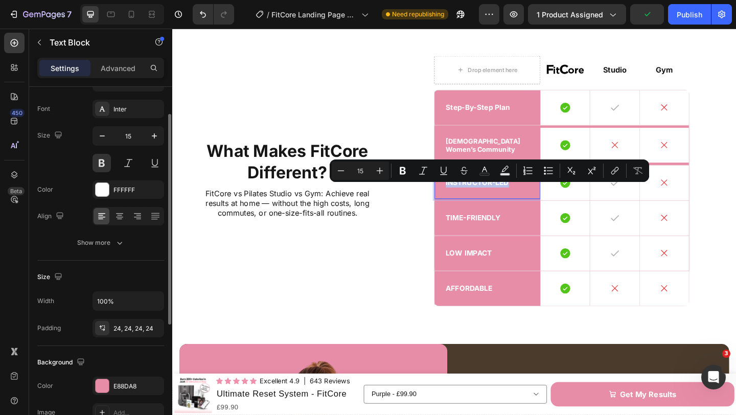
scroll to position [2374, 0]
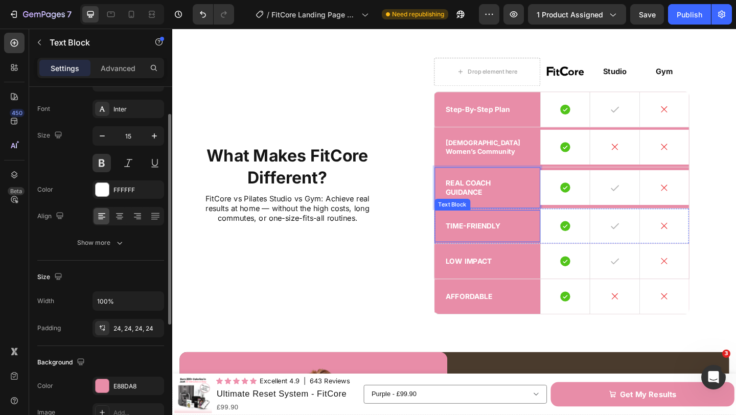
click at [546, 234] on div "Time-Friendly" at bounding box center [516, 243] width 116 height 35
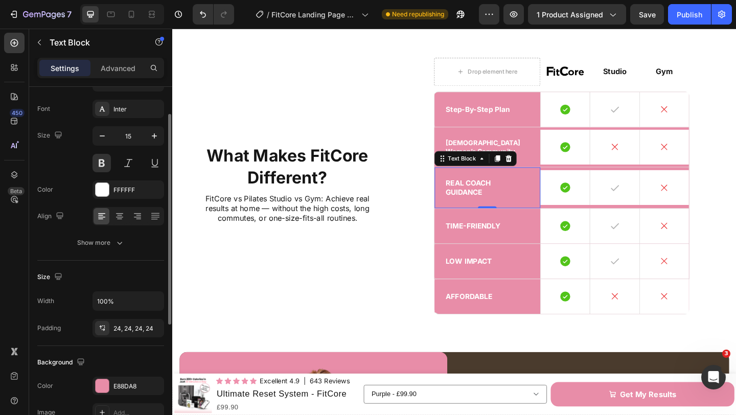
click at [549, 207] on p "Real Coach Guidance" at bounding box center [515, 202] width 91 height 20
click at [111, 239] on div "Show more" at bounding box center [101, 243] width 48 height 10
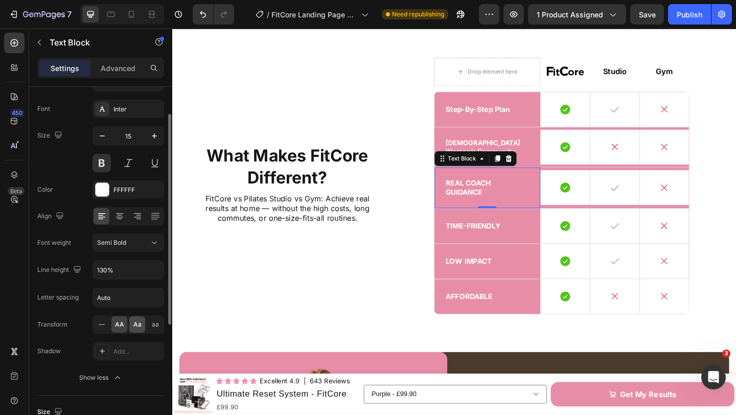
click at [134, 322] on span "Aa" at bounding box center [137, 324] width 8 height 9
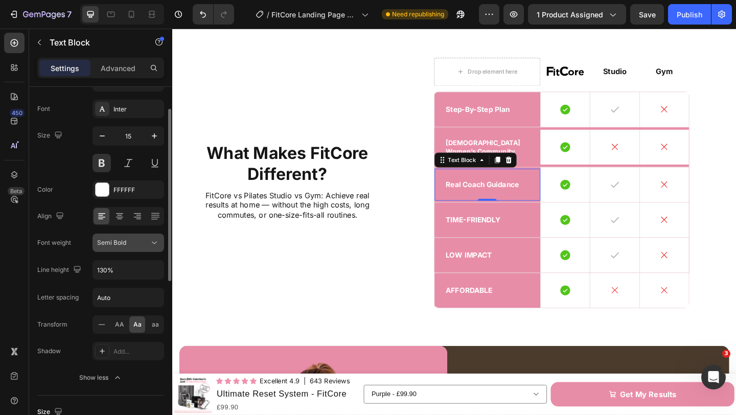
click at [149, 244] on icon at bounding box center [154, 243] width 10 height 10
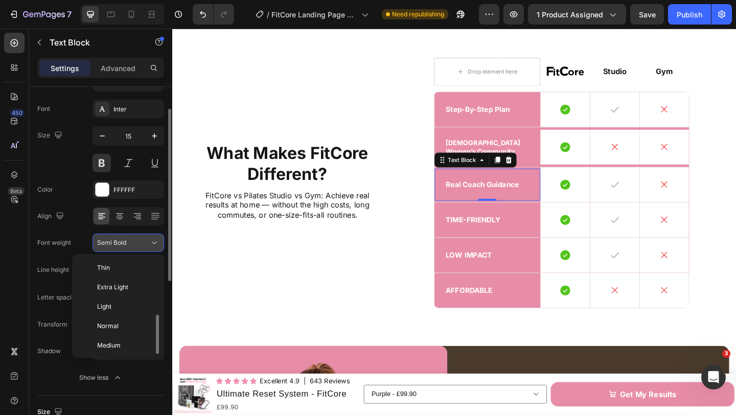
scroll to position [37, 0]
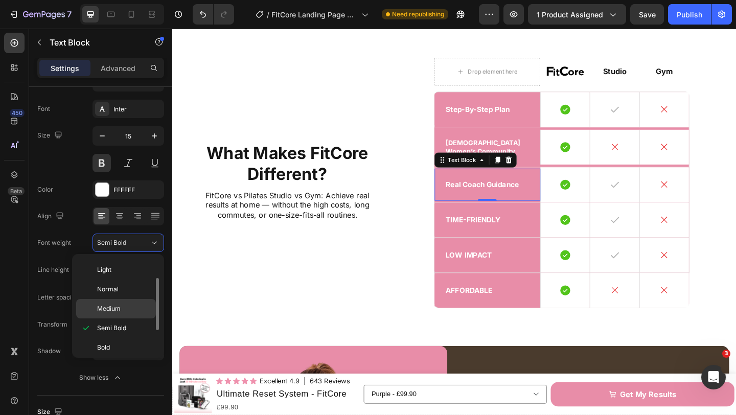
click at [128, 306] on p "Medium" at bounding box center [124, 308] width 54 height 9
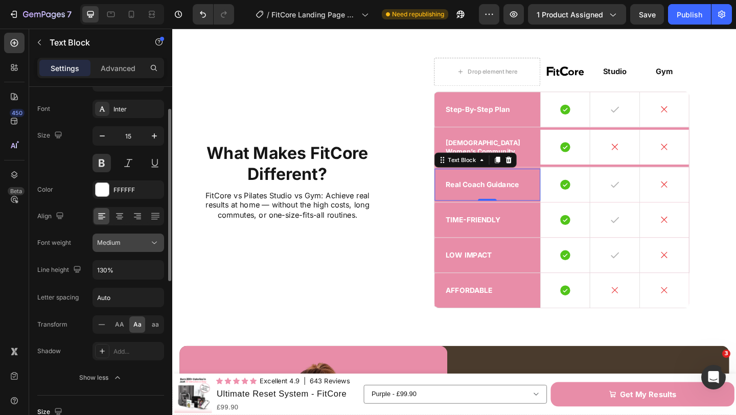
click at [141, 245] on div "Medium" at bounding box center [123, 242] width 52 height 9
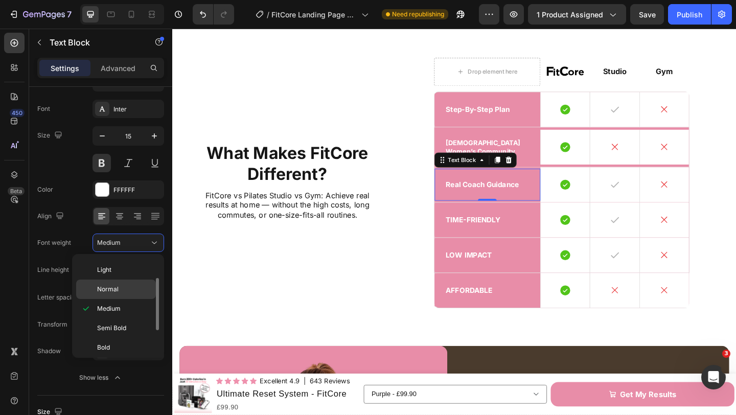
click at [130, 285] on p "Normal" at bounding box center [124, 289] width 54 height 9
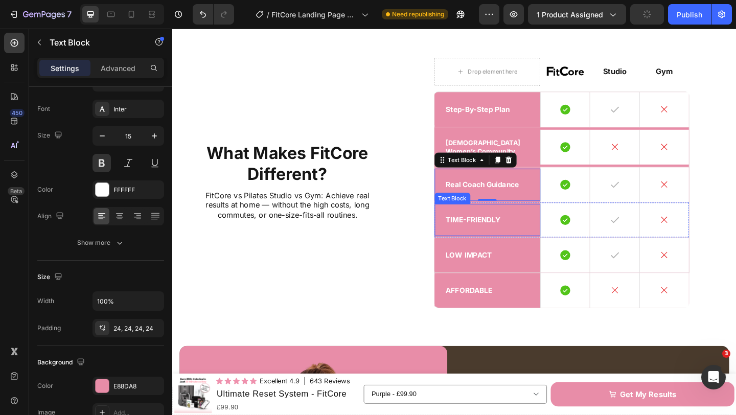
click at [535, 242] on p "Time-Friendly" at bounding box center [515, 237] width 91 height 10
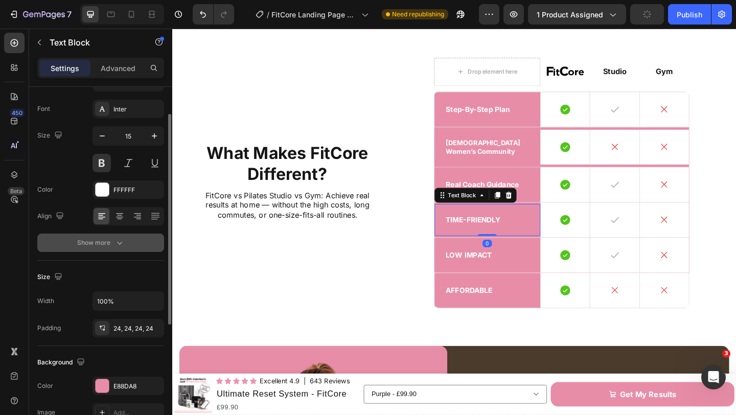
click at [123, 238] on icon "button" at bounding box center [120, 243] width 10 height 10
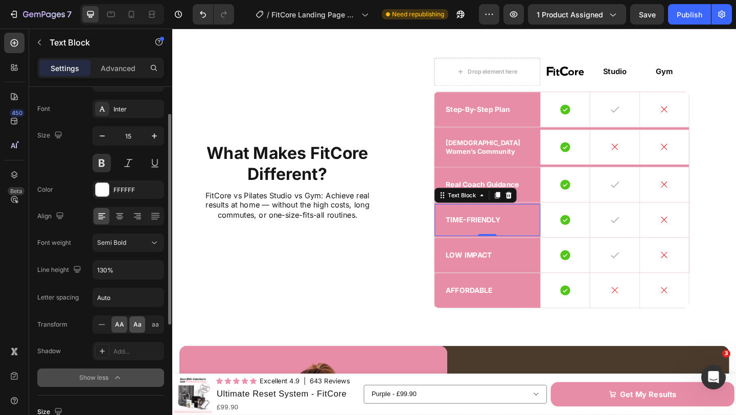
click at [140, 321] on span "Aa" at bounding box center [137, 324] width 8 height 9
click at [139, 244] on div "Semi Bold" at bounding box center [123, 242] width 52 height 9
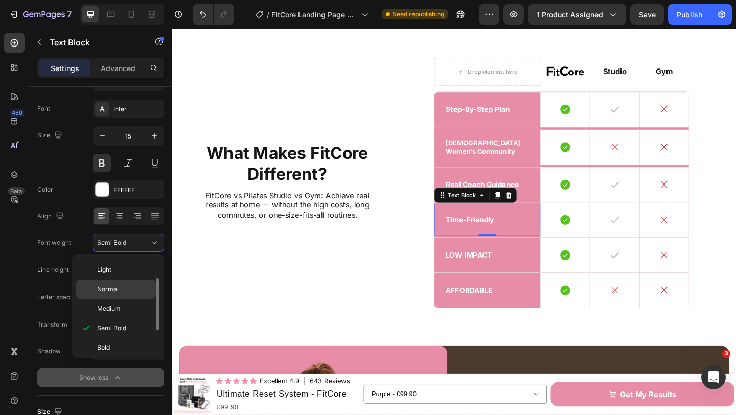
click at [124, 288] on p "Normal" at bounding box center [124, 289] width 54 height 9
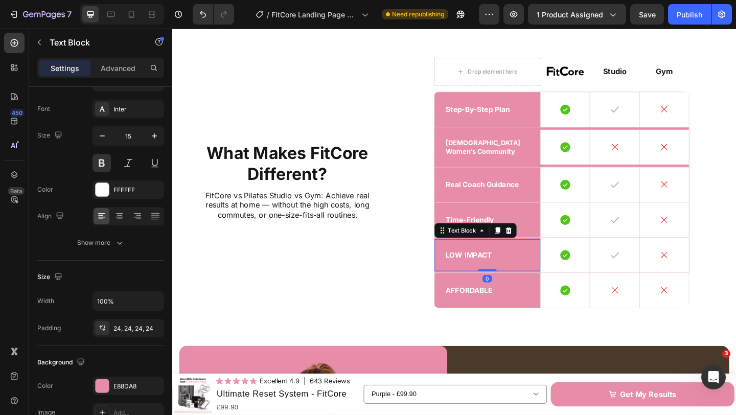
click at [508, 280] on p "Low Impact" at bounding box center [515, 275] width 91 height 10
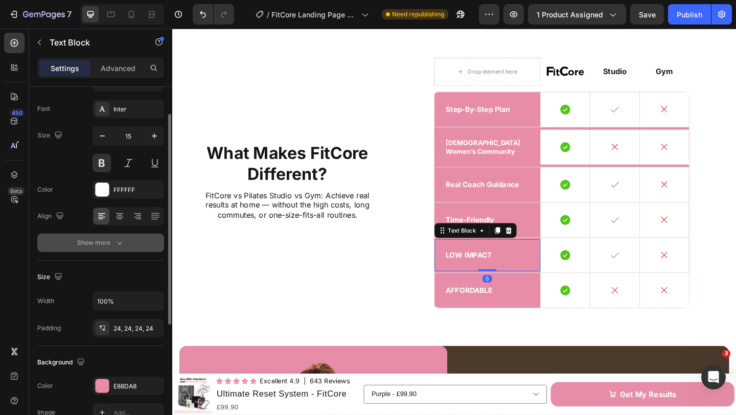
click at [124, 239] on icon "button" at bounding box center [120, 243] width 10 height 10
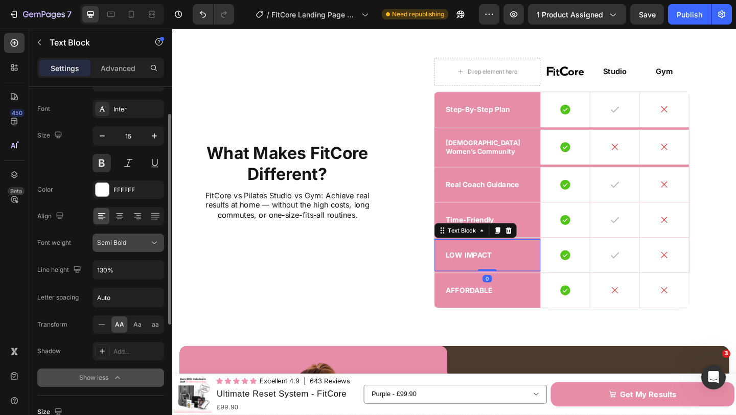
click at [144, 246] on div "Semi Bold" at bounding box center [123, 242] width 52 height 9
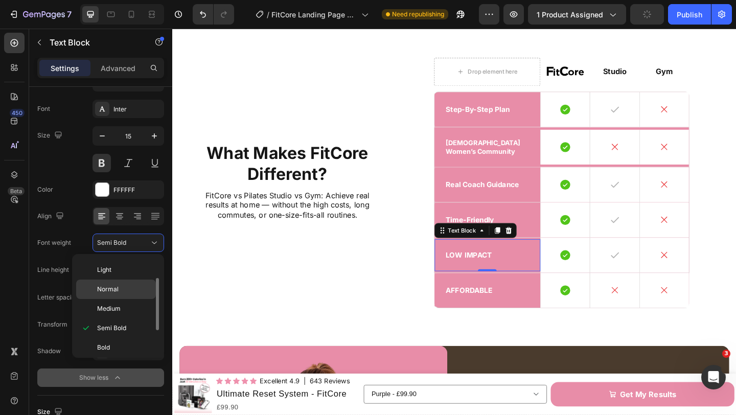
click at [131, 299] on div "Normal" at bounding box center [116, 308] width 80 height 19
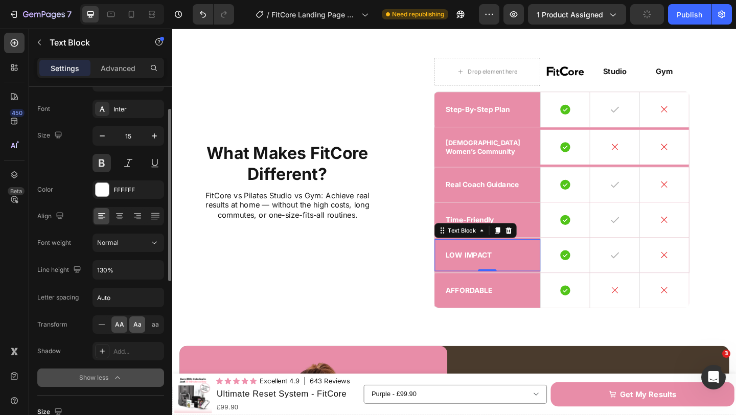
click at [139, 318] on div "Aa" at bounding box center [137, 324] width 16 height 16
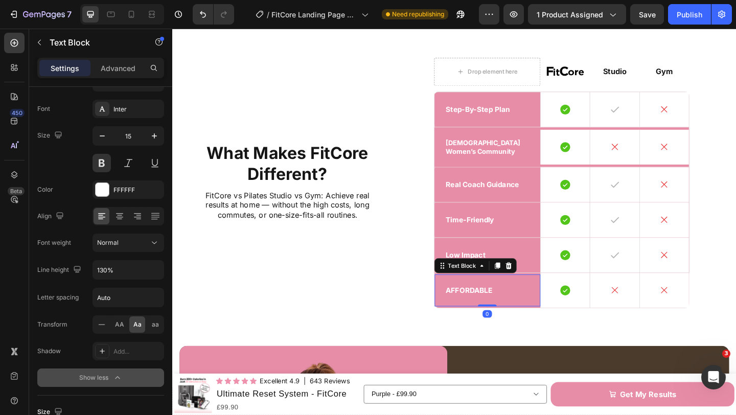
click at [488, 318] on p "Affordable" at bounding box center [515, 313] width 91 height 10
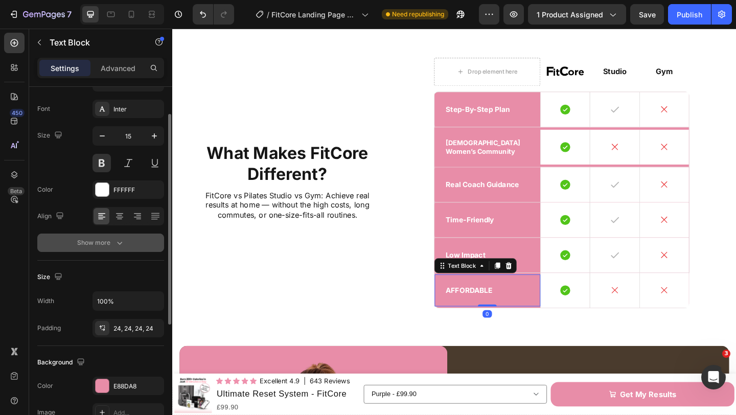
click at [118, 240] on icon "button" at bounding box center [120, 243] width 10 height 10
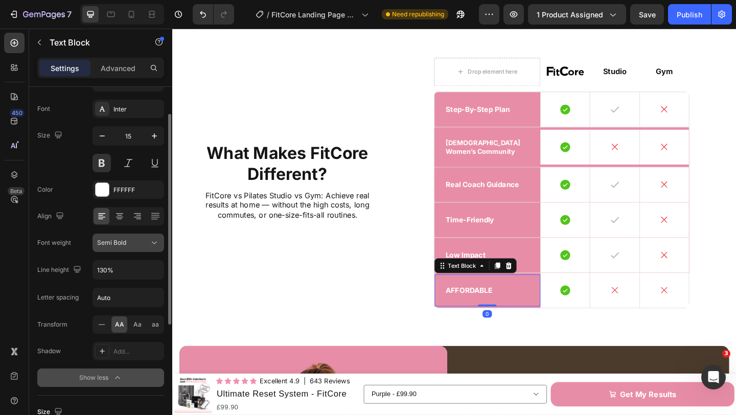
click at [126, 246] on span "Semi Bold" at bounding box center [111, 242] width 29 height 9
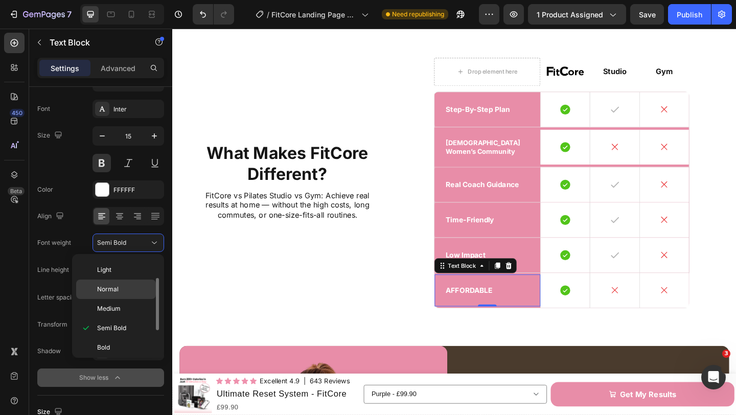
click at [134, 299] on div "Normal" at bounding box center [116, 308] width 80 height 19
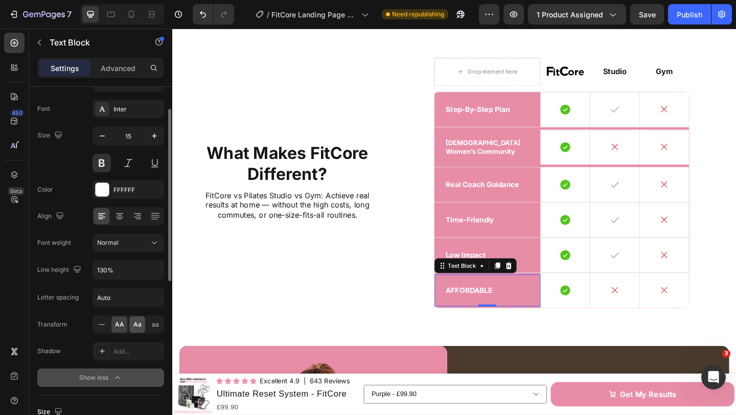
click at [136, 325] on span "Aa" at bounding box center [137, 324] width 8 height 9
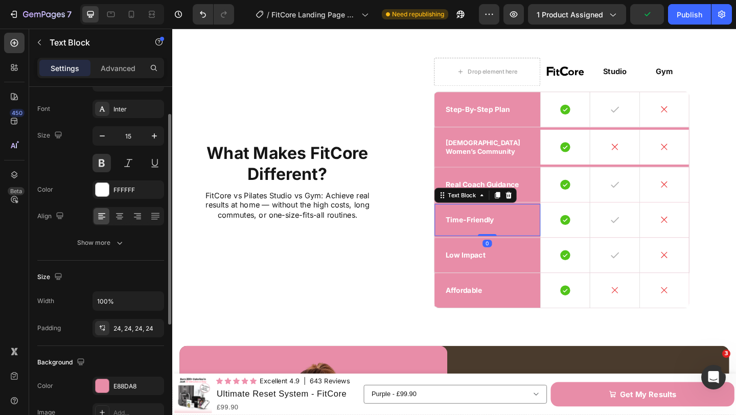
click at [518, 250] on div "time-friendly" at bounding box center [516, 236] width 116 height 35
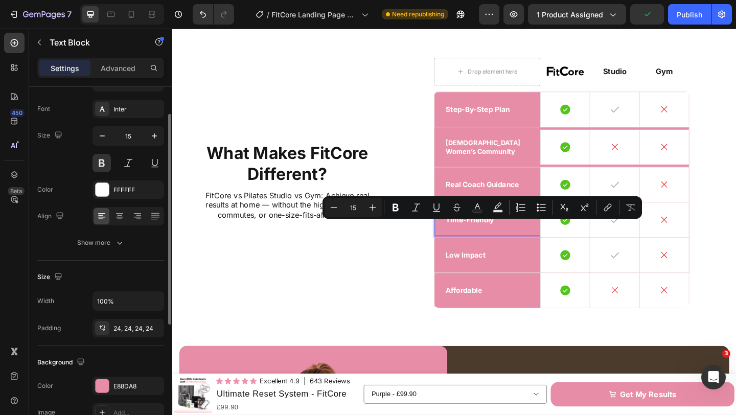
scroll to position [2372, 0]
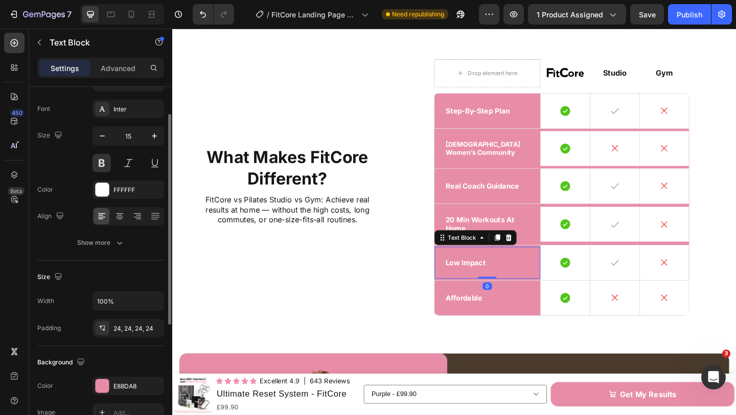
click at [502, 288] on p "low impact" at bounding box center [515, 283] width 91 height 10
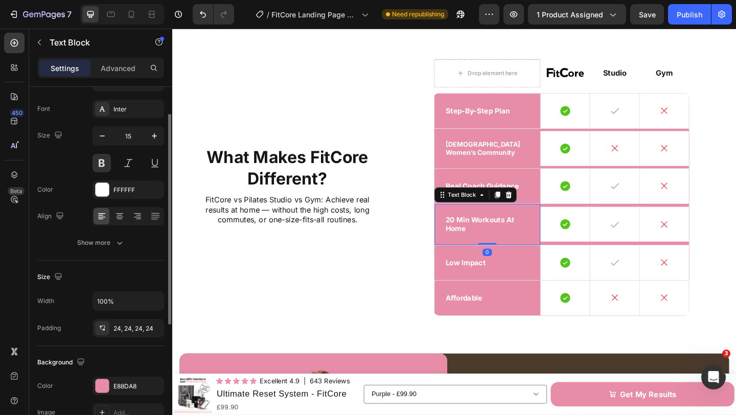
click at [517, 239] on div "20 Min Workouts at Home" at bounding box center [516, 241] width 116 height 44
click at [132, 239] on button "Show more" at bounding box center [100, 243] width 127 height 18
click at [504, 288] on p "low impact" at bounding box center [515, 283] width 91 height 10
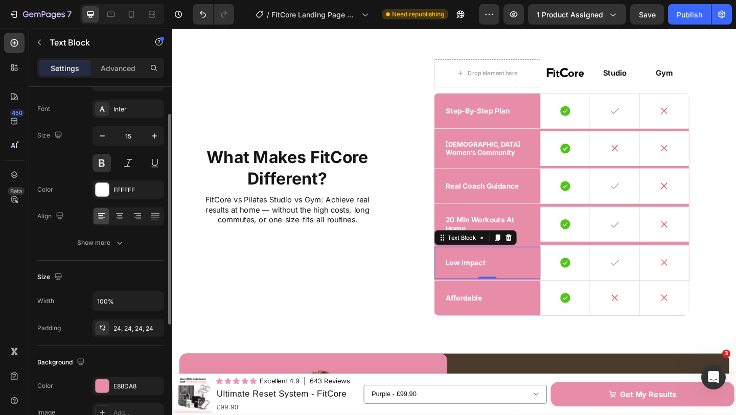
click at [509, 288] on p "low impact" at bounding box center [515, 283] width 91 height 10
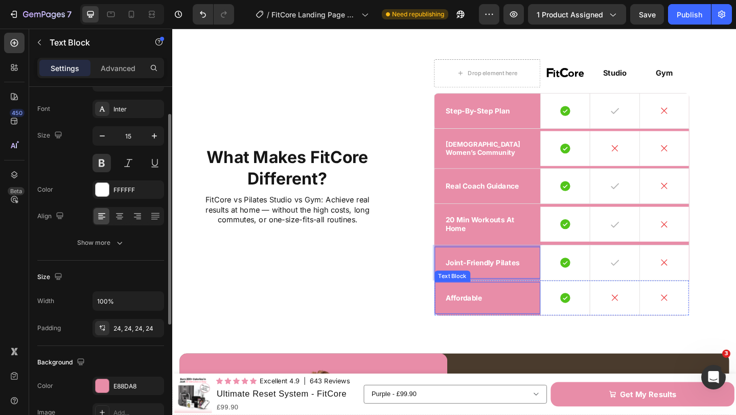
click at [504, 327] on p "affordable" at bounding box center [515, 321] width 91 height 10
click at [537, 327] on p "One-Time Cost" at bounding box center [515, 321] width 91 height 10
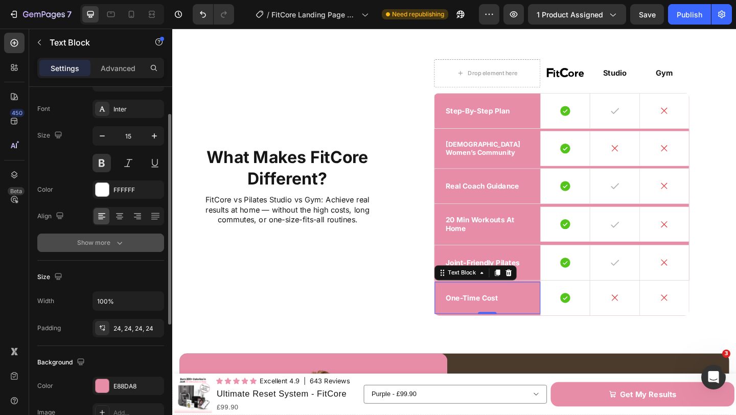
click at [121, 247] on icon "button" at bounding box center [120, 243] width 10 height 10
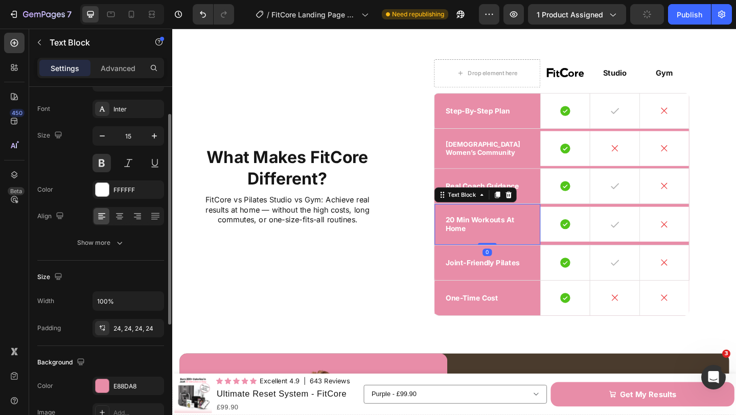
click at [527, 249] on p "20 Min Workouts at Home" at bounding box center [515, 242] width 91 height 20
click at [511, 179] on div "[DEMOGRAPHIC_DATA] women’s community" at bounding box center [516, 159] width 116 height 43
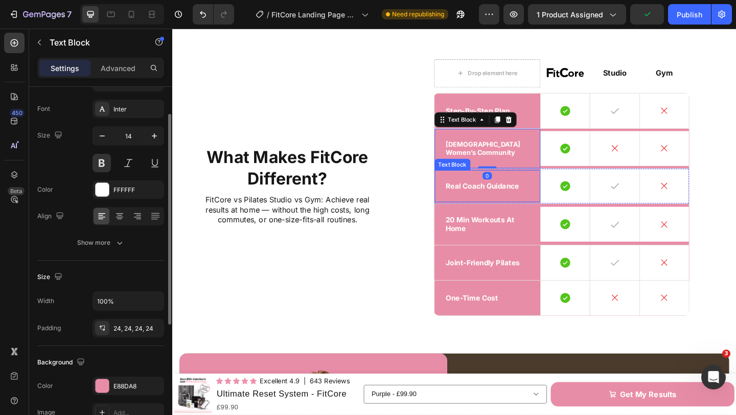
click at [520, 205] on p "real coach guidance" at bounding box center [515, 200] width 91 height 10
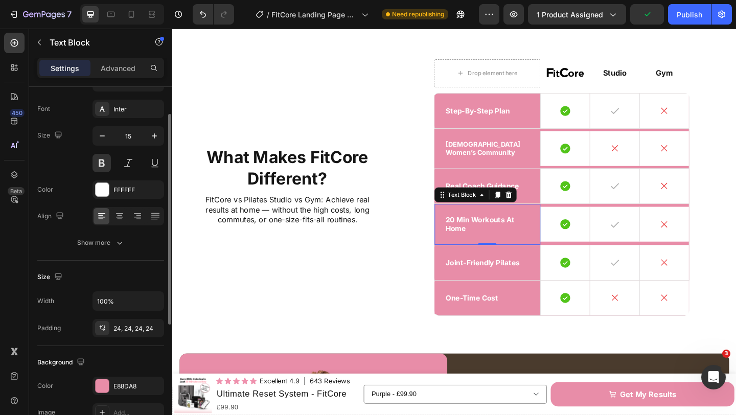
click at [511, 249] on p "20 Min Workouts at Home" at bounding box center [515, 242] width 91 height 20
click at [107, 140] on button "button" at bounding box center [102, 136] width 18 height 18
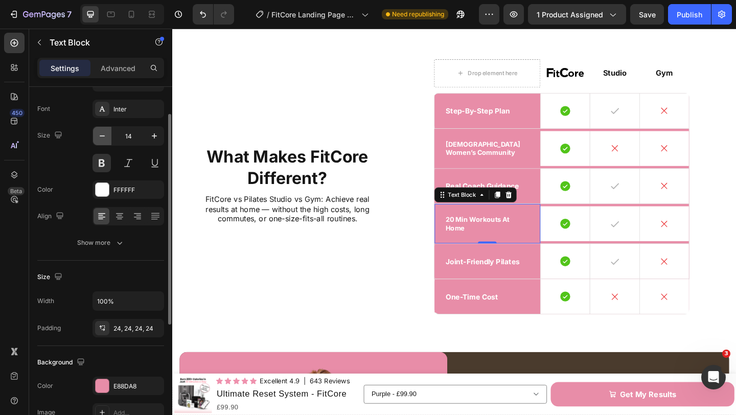
click at [104, 137] on icon "button" at bounding box center [102, 136] width 10 height 10
type input "13"
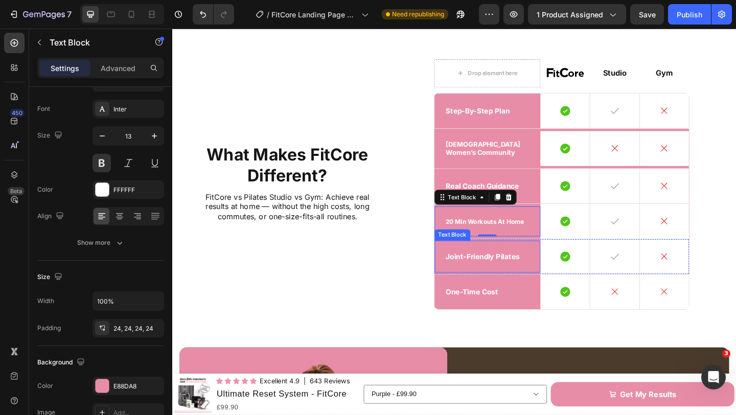
click at [531, 281] on p "Joint-Friendly Pilates" at bounding box center [515, 276] width 91 height 10
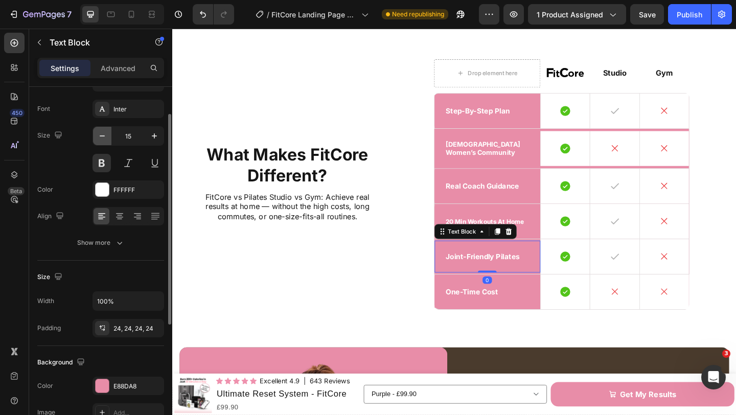
click at [97, 141] on button "button" at bounding box center [102, 136] width 18 height 18
click at [100, 141] on icon "button" at bounding box center [102, 136] width 10 height 10
type input "13"
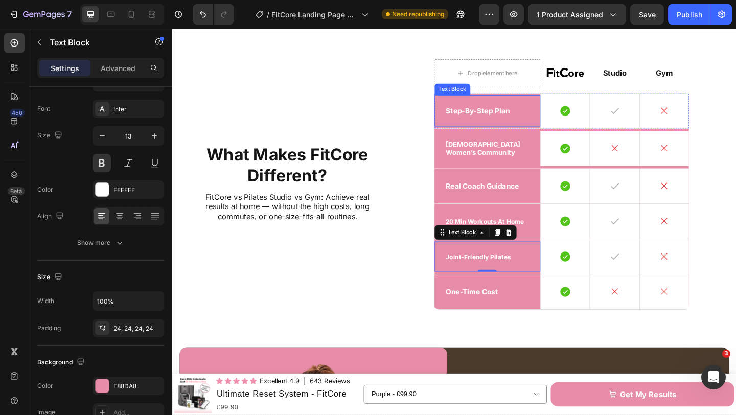
click at [507, 123] on p "step-by-step plan" at bounding box center [515, 118] width 91 height 10
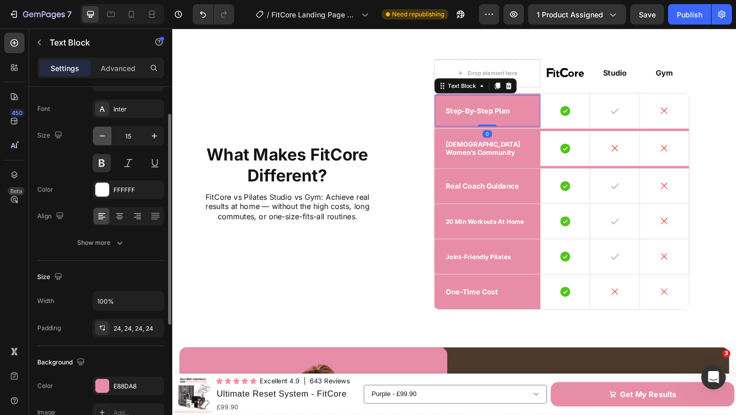
click at [102, 132] on icon "button" at bounding box center [102, 136] width 10 height 10
type input "13"
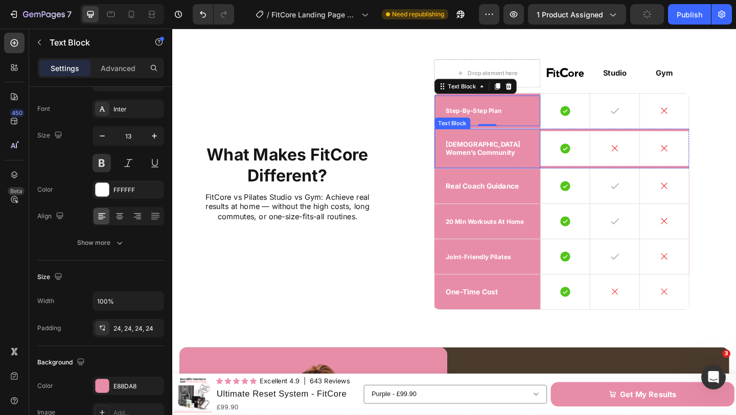
click at [508, 174] on div "[DEMOGRAPHIC_DATA] women’s community" at bounding box center [516, 159] width 116 height 43
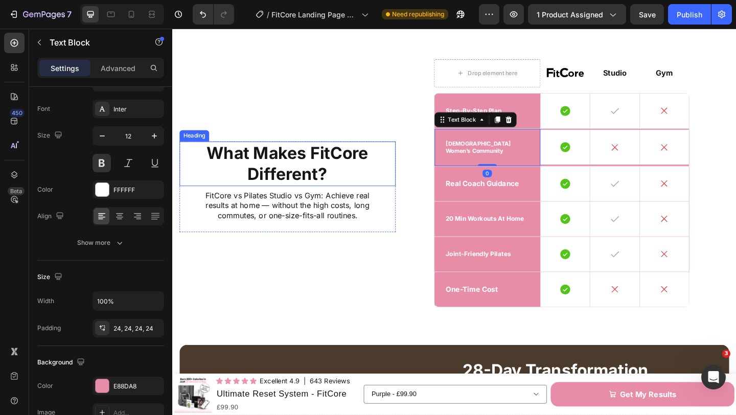
scroll to position [2372, 0]
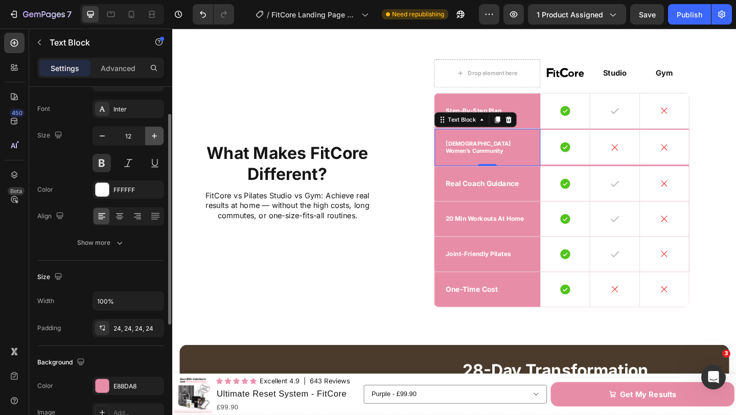
click at [150, 136] on icon "button" at bounding box center [154, 136] width 10 height 10
type input "13"
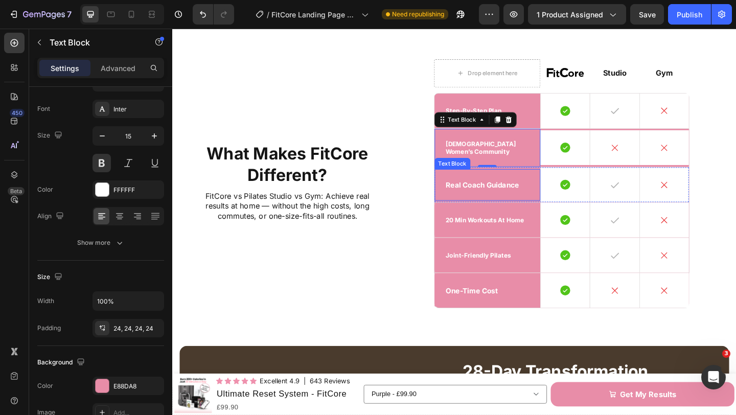
click at [540, 204] on p "real coach guidance" at bounding box center [515, 199] width 91 height 10
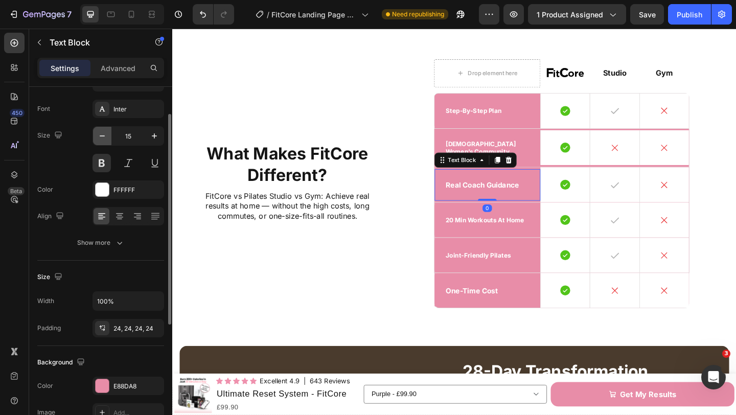
click at [93, 134] on button "button" at bounding box center [102, 136] width 18 height 18
click at [94, 134] on button "button" at bounding box center [102, 136] width 18 height 18
type input "13"
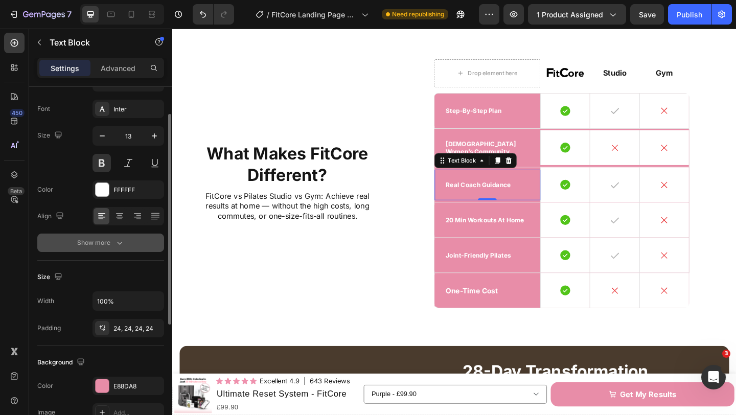
click at [117, 240] on icon "button" at bounding box center [120, 243] width 10 height 10
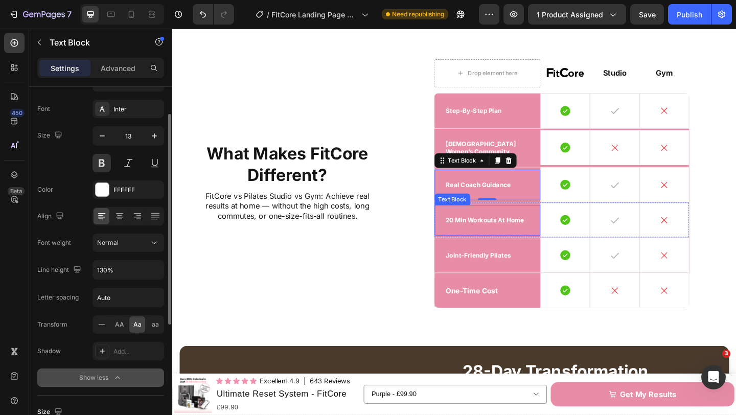
click at [541, 241] on p "20 Min Workouts at Home" at bounding box center [515, 237] width 91 height 9
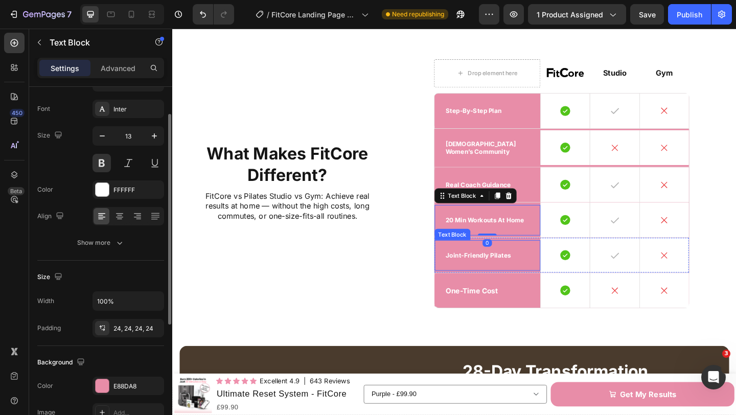
click at [538, 280] on p "Joint-Friendly Pilates" at bounding box center [515, 275] width 91 height 9
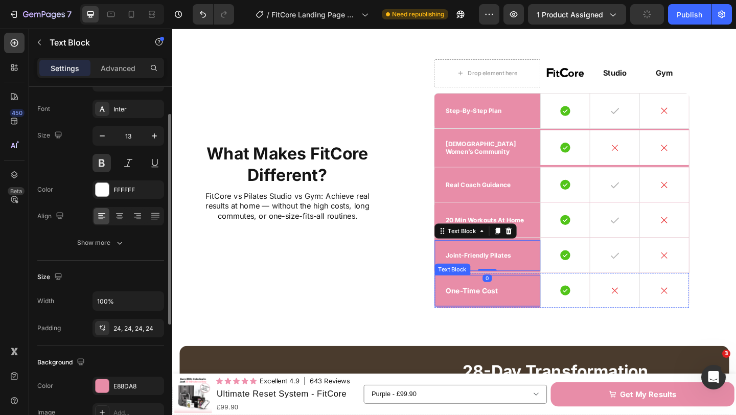
click at [546, 329] on div "One-Time Cost" at bounding box center [516, 313] width 116 height 35
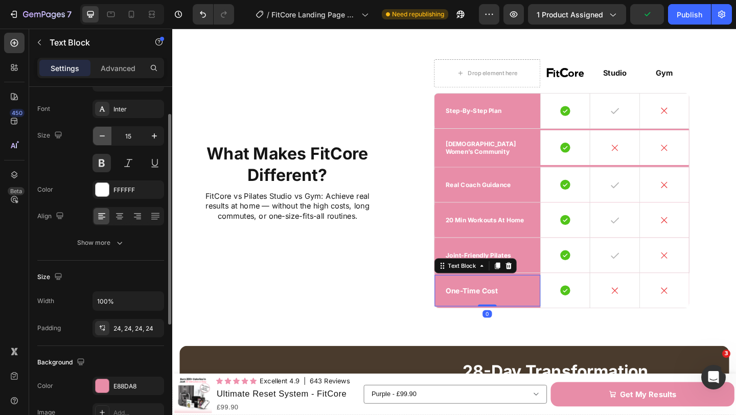
click at [108, 136] on button "button" at bounding box center [102, 136] width 18 height 18
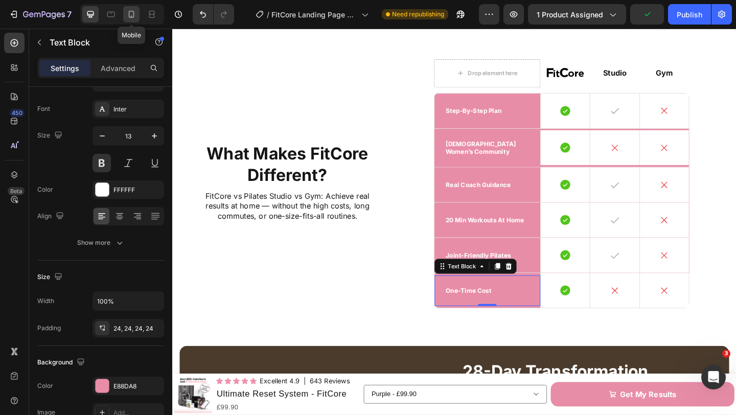
click at [129, 9] on icon at bounding box center [131, 14] width 10 height 10
type input "10"
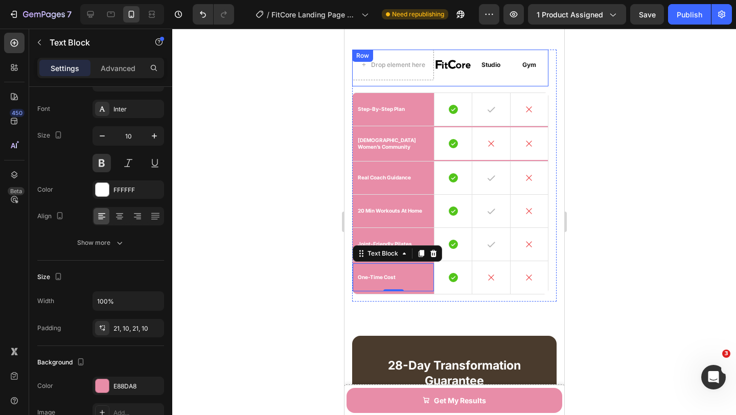
scroll to position [2397, 0]
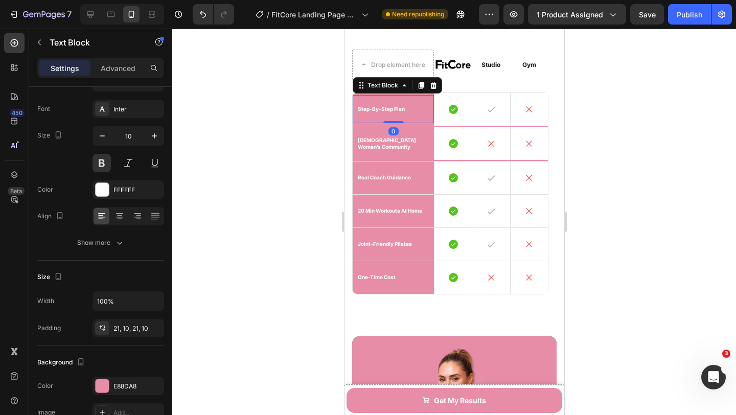
click at [420, 109] on p "step-by-step plan" at bounding box center [392, 109] width 71 height 7
click at [496, 109] on div "Icon" at bounding box center [490, 109] width 21 height 9
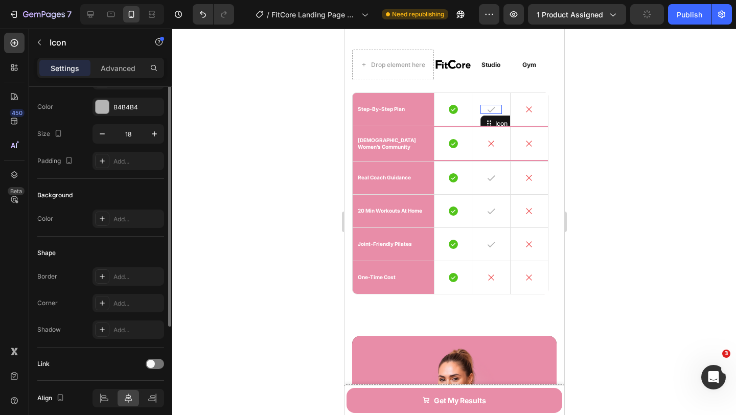
scroll to position [0, 0]
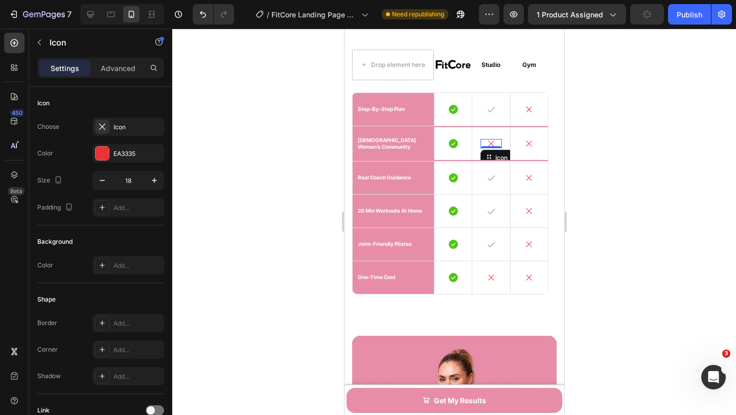
click at [492, 144] on icon at bounding box center [490, 143] width 9 height 9
click at [91, 18] on icon at bounding box center [90, 14] width 10 height 10
type input "21"
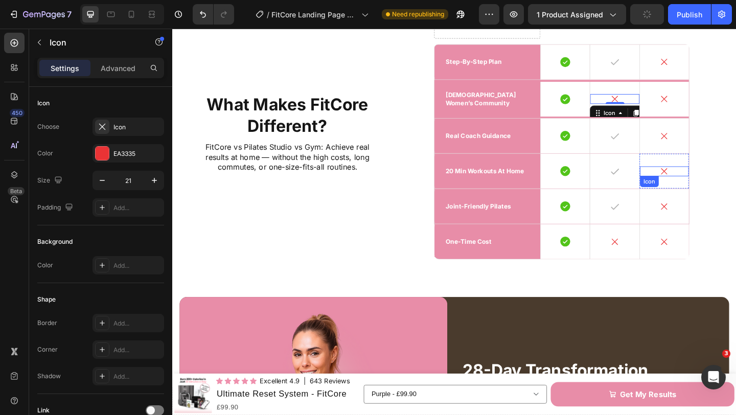
scroll to position [2401, 0]
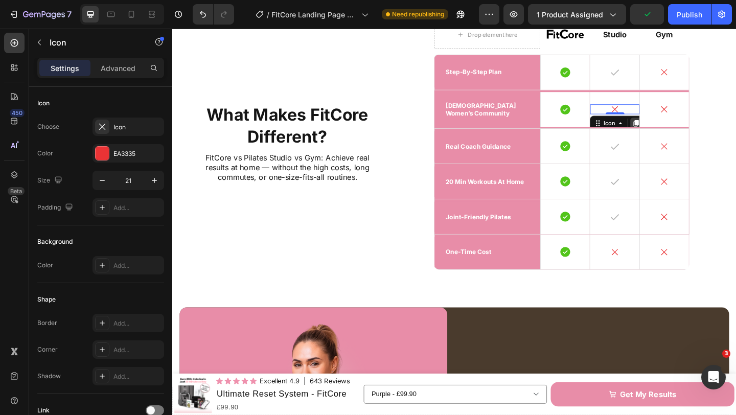
click at [677, 129] on icon at bounding box center [677, 131] width 6 height 7
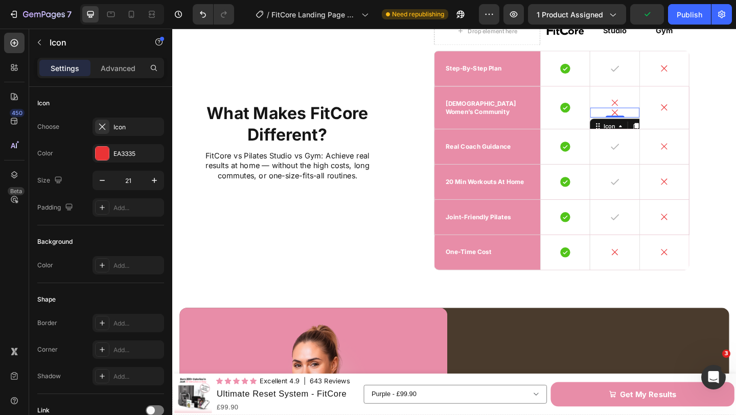
scroll to position [2385, 0]
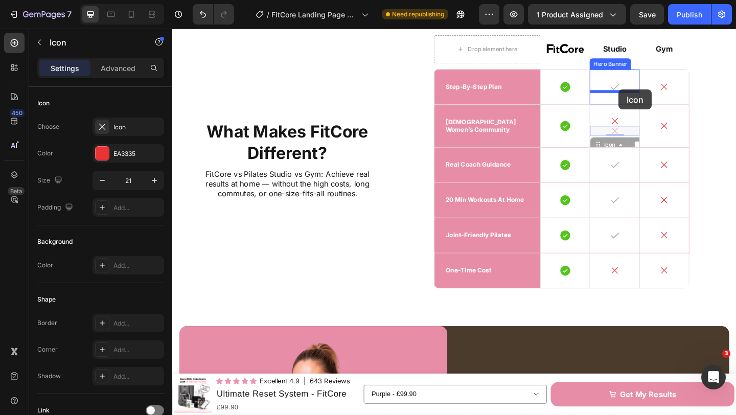
drag, startPoint x: 634, startPoint y: 153, endPoint x: 658, endPoint y: 95, distance: 62.4
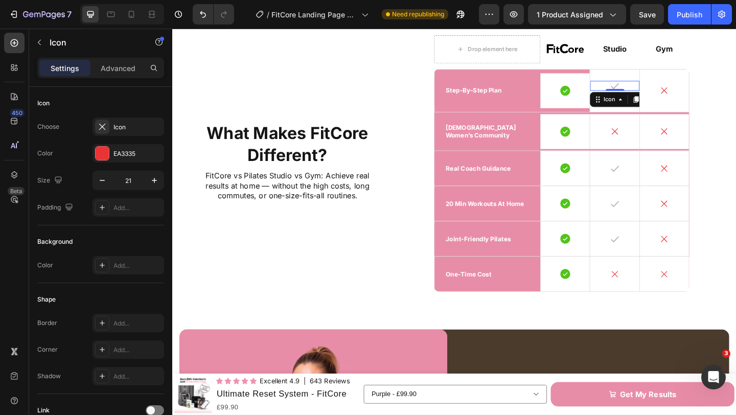
click at [659, 87] on div "Icon 0" at bounding box center [653, 90] width 53 height 11
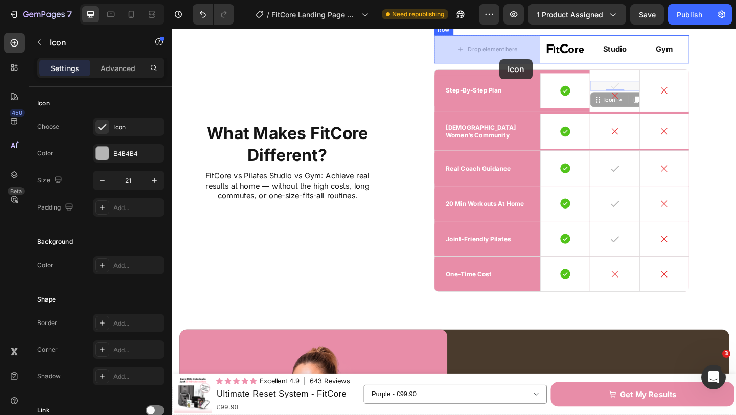
drag, startPoint x: 646, startPoint y: 105, endPoint x: 528, endPoint y: 62, distance: 125.2
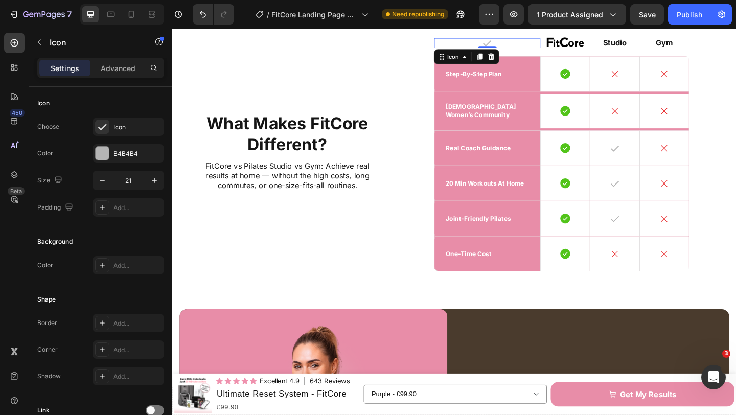
scroll to position [2382, 0]
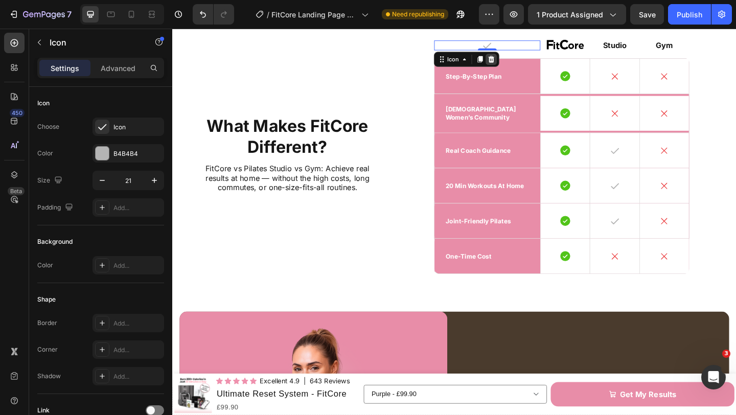
click at [518, 59] on icon at bounding box center [519, 62] width 8 height 8
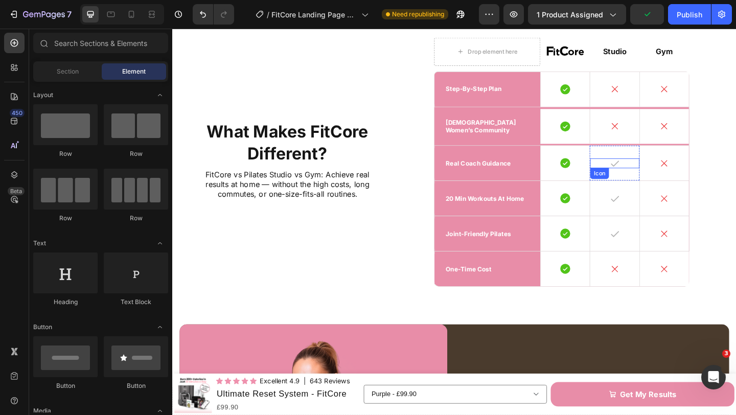
click at [657, 175] on icon at bounding box center [653, 175] width 11 height 11
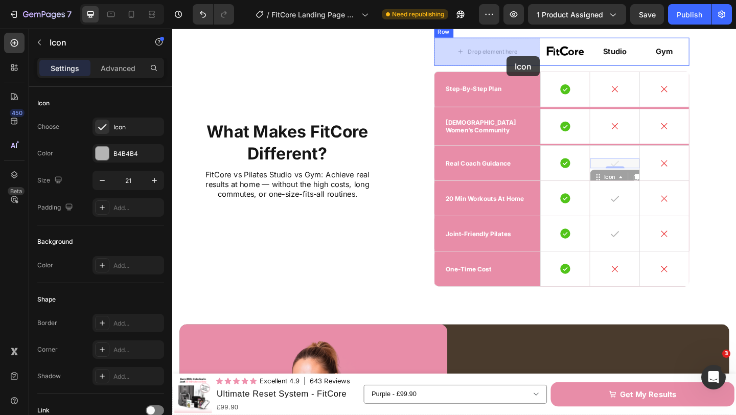
drag, startPoint x: 654, startPoint y: 182, endPoint x: 536, endPoint y: 56, distance: 173.2
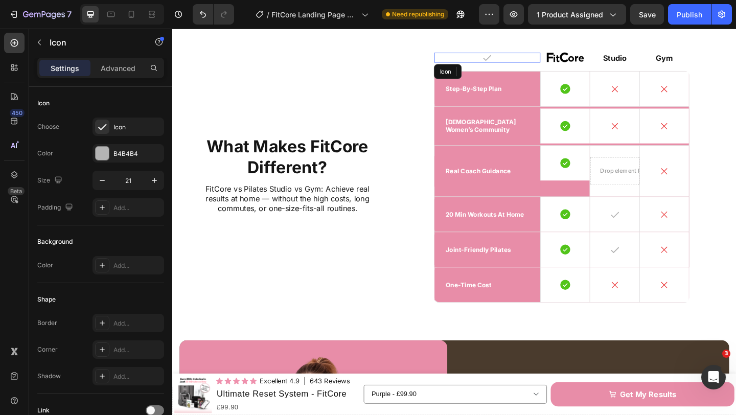
scroll to position [2366, 0]
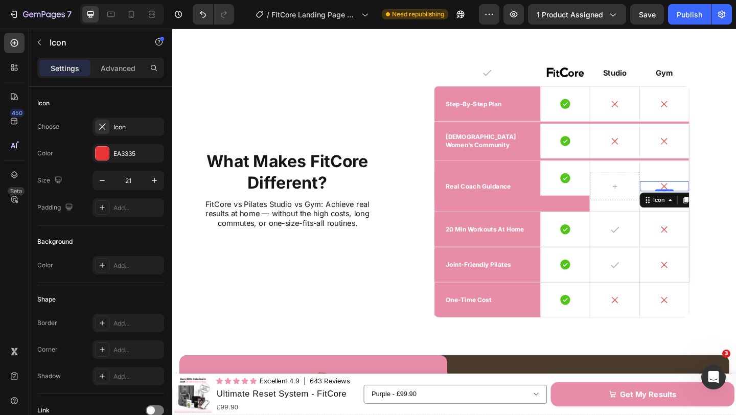
click at [707, 205] on icon at bounding box center [707, 200] width 11 height 11
click at [729, 219] on icon at bounding box center [731, 215] width 8 height 8
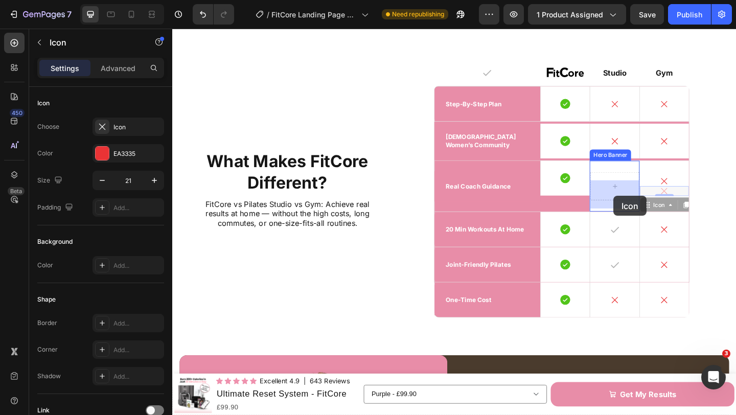
drag, startPoint x: 692, startPoint y: 231, endPoint x: 652, endPoint y: 211, distance: 44.1
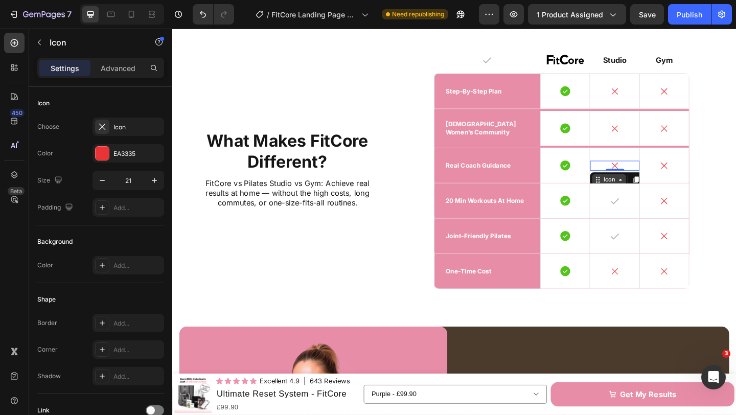
scroll to position [2382, 0]
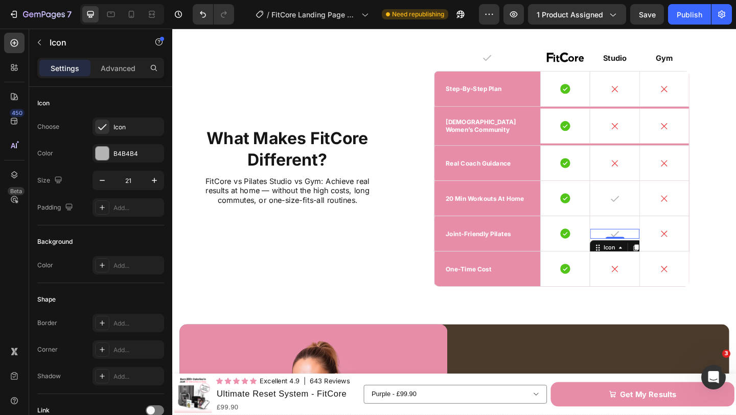
click at [656, 257] on icon at bounding box center [653, 251] width 11 height 11
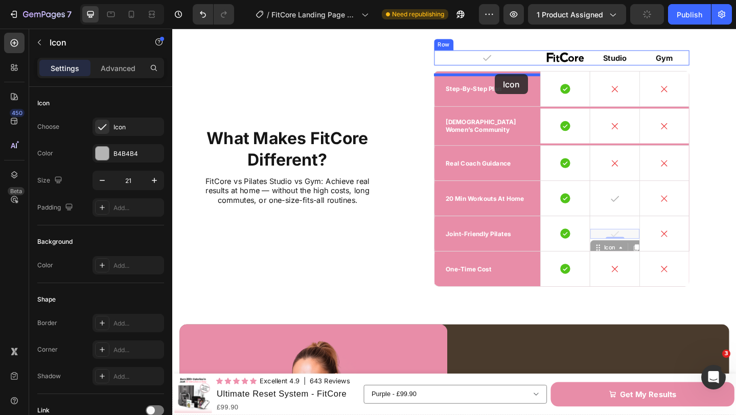
drag, startPoint x: 643, startPoint y: 274, endPoint x: 523, endPoint y: 78, distance: 229.2
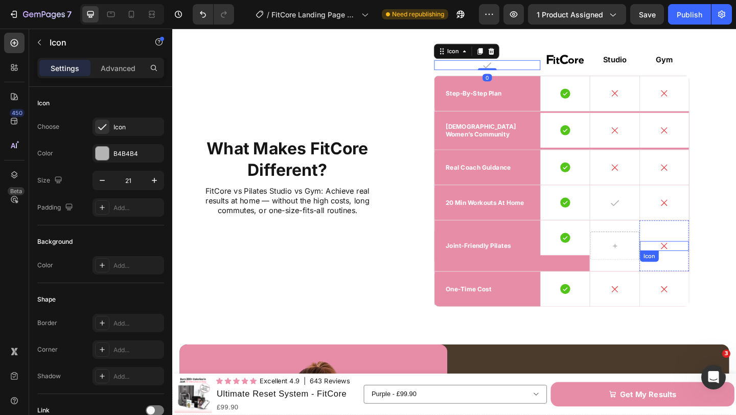
click at [704, 268] on icon at bounding box center [707, 265] width 7 height 7
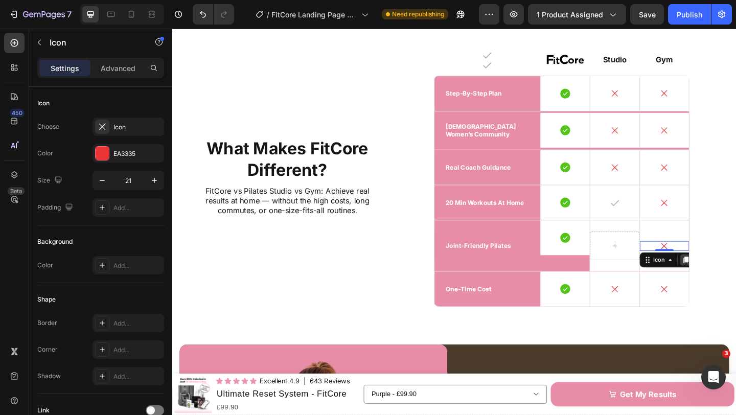
click at [729, 284] on icon at bounding box center [731, 280] width 8 height 8
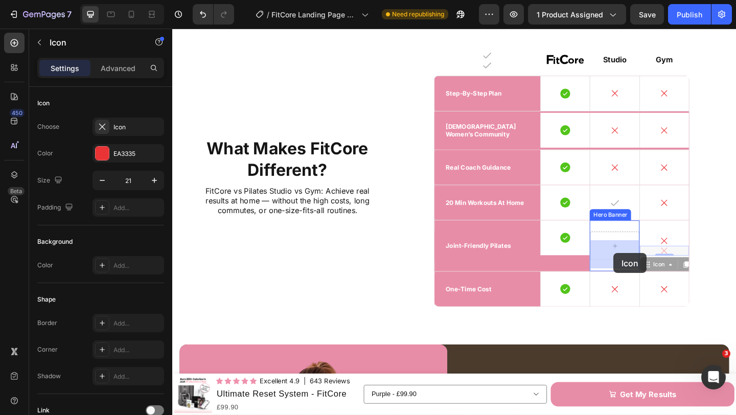
drag, startPoint x: 685, startPoint y: 292, endPoint x: 661, endPoint y: 282, distance: 26.1
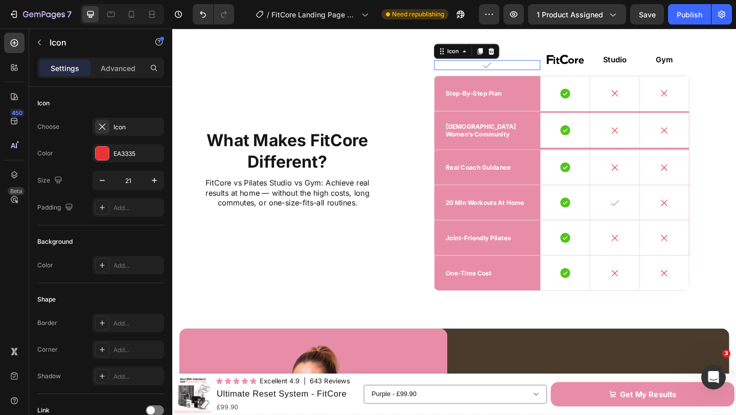
click at [514, 74] on icon at bounding box center [514, 68] width 11 height 11
click at [520, 57] on icon at bounding box center [519, 53] width 8 height 8
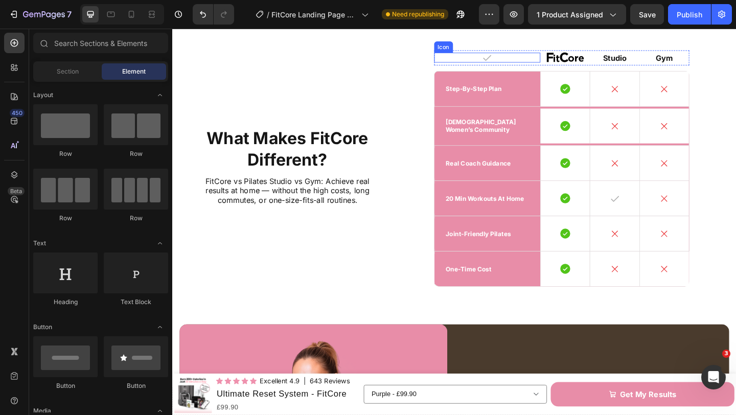
click at [521, 65] on div "Icon" at bounding box center [515, 60] width 116 height 11
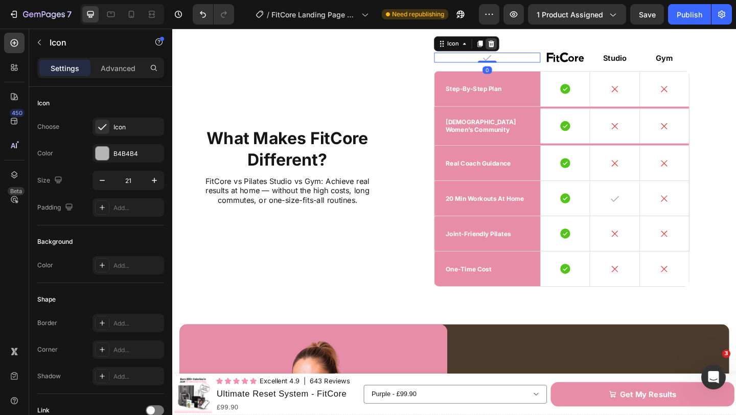
click at [519, 49] on icon at bounding box center [519, 44] width 7 height 7
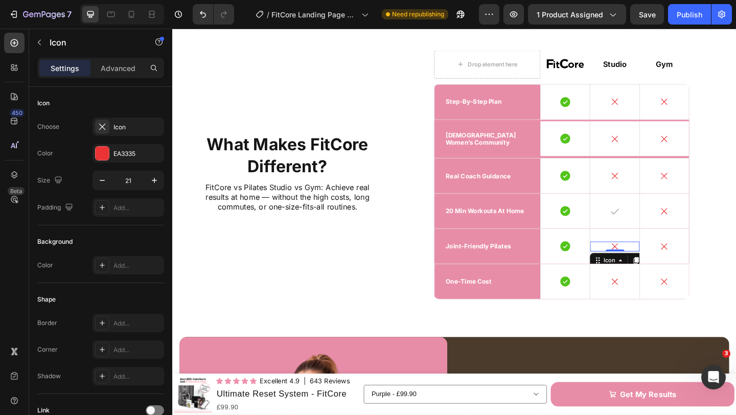
click at [660, 271] on div "Icon 0" at bounding box center [653, 265] width 53 height 11
click at [653, 233] on icon at bounding box center [653, 227] width 11 height 11
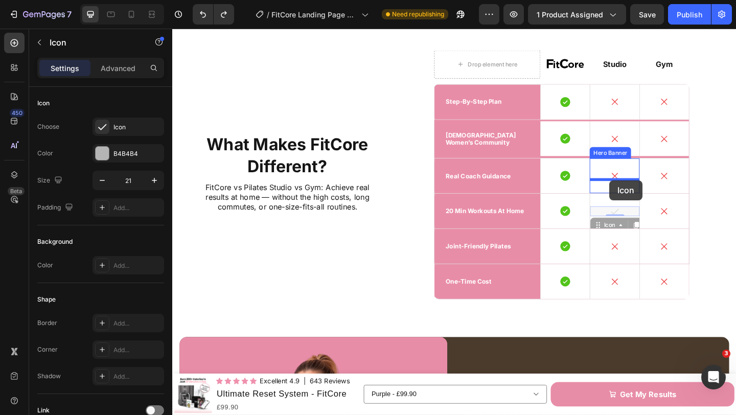
drag, startPoint x: 638, startPoint y: 249, endPoint x: 648, endPoint y: 194, distance: 56.5
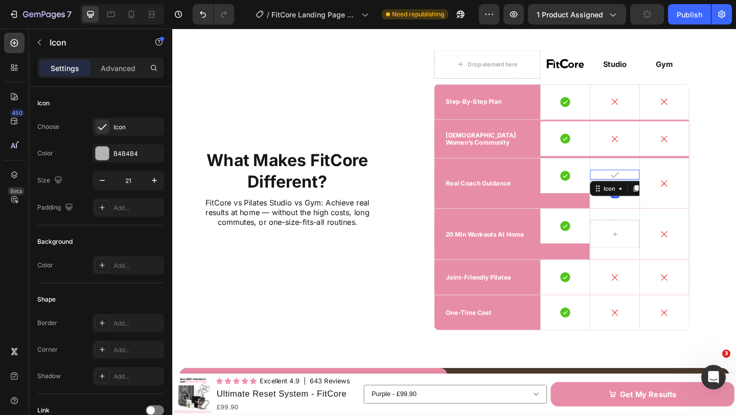
click at [655, 213] on div "16" at bounding box center [654, 209] width 10 height 8
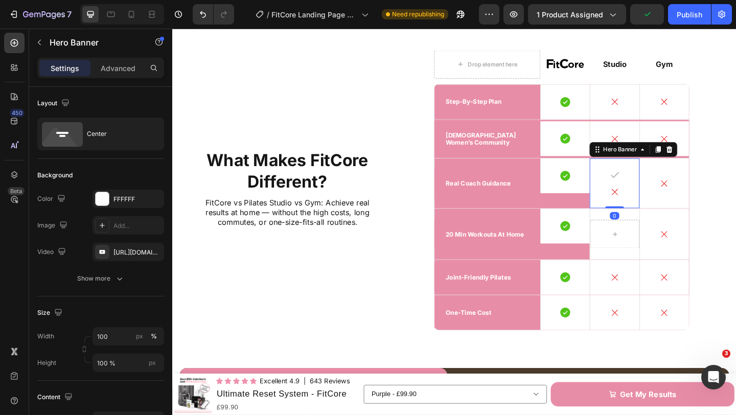
click at [647, 224] on div "Icon Icon" at bounding box center [653, 197] width 53 height 54
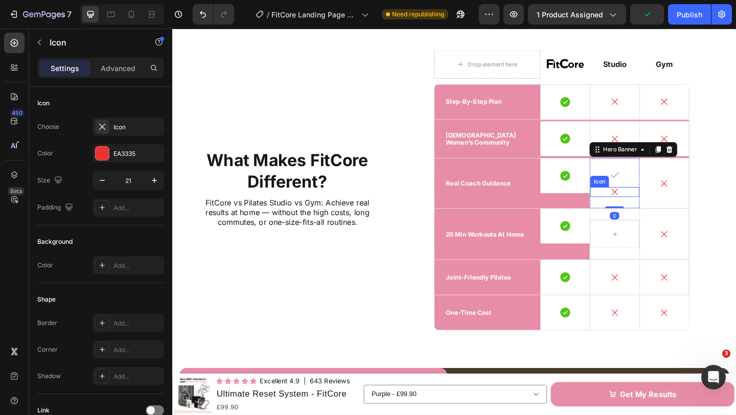
click at [659, 212] on div "Icon" at bounding box center [653, 206] width 53 height 11
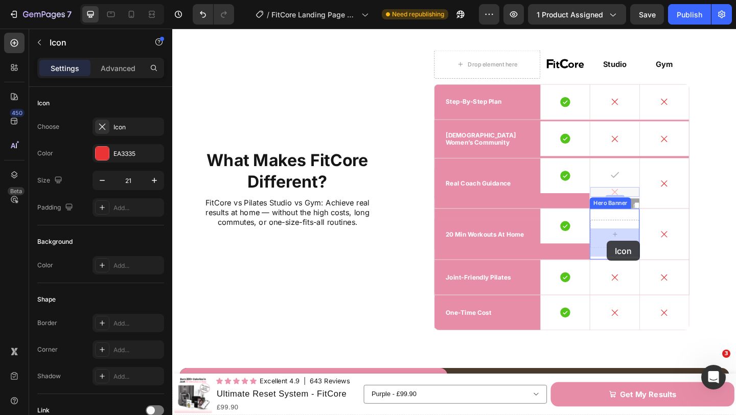
drag, startPoint x: 635, startPoint y: 226, endPoint x: 645, endPoint y: 260, distance: 35.3
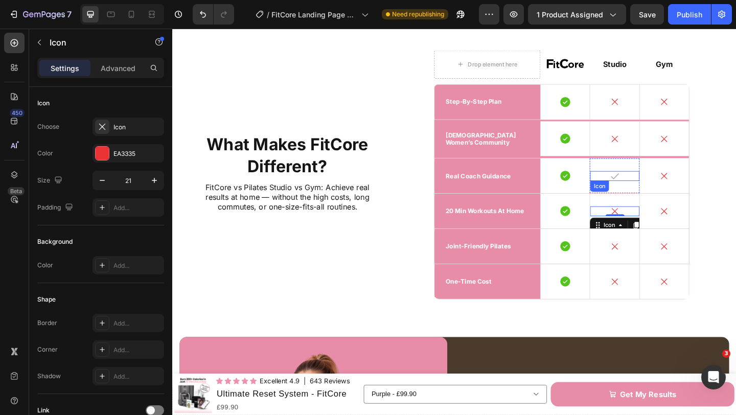
click at [658, 194] on icon at bounding box center [653, 189] width 11 height 11
click at [676, 208] on icon at bounding box center [677, 204] width 8 height 8
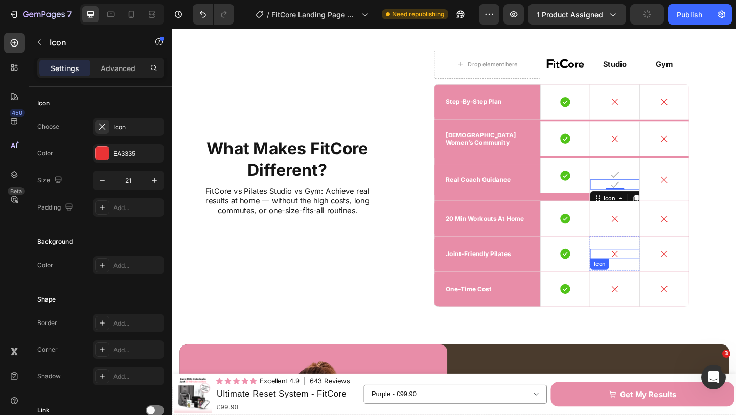
click at [653, 279] on icon at bounding box center [653, 273] width 11 height 11
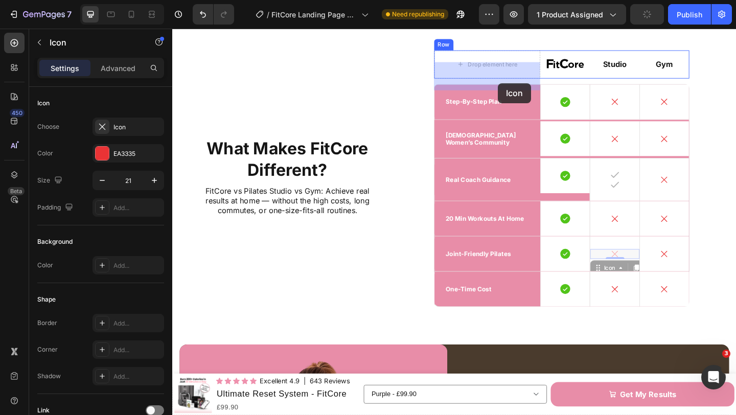
drag, startPoint x: 635, startPoint y: 300, endPoint x: 527, endPoint y: 88, distance: 238.5
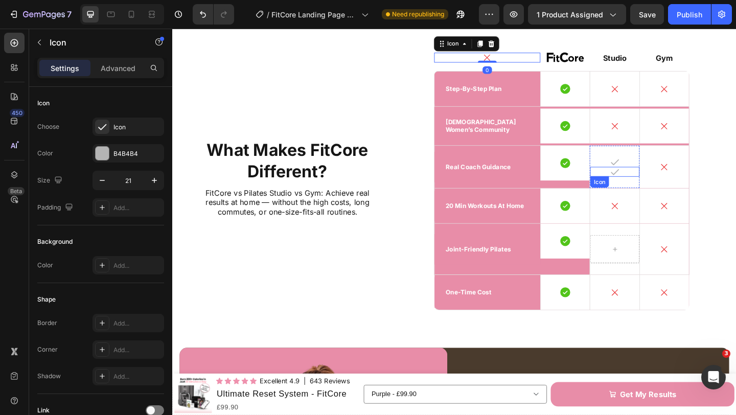
click at [656, 190] on icon at bounding box center [653, 184] width 11 height 11
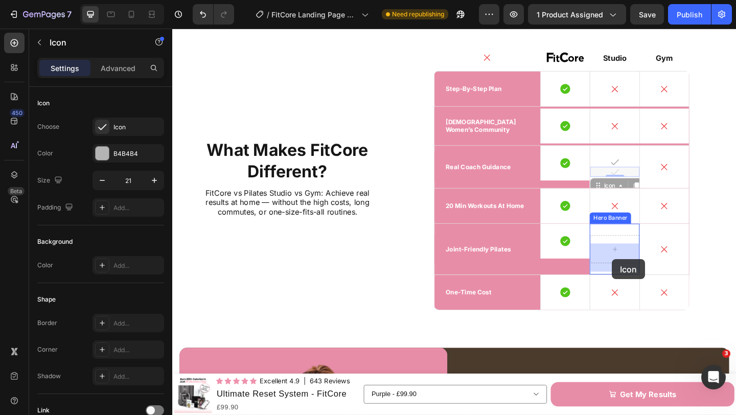
drag, startPoint x: 636, startPoint y: 205, endPoint x: 651, endPoint y: 280, distance: 75.5
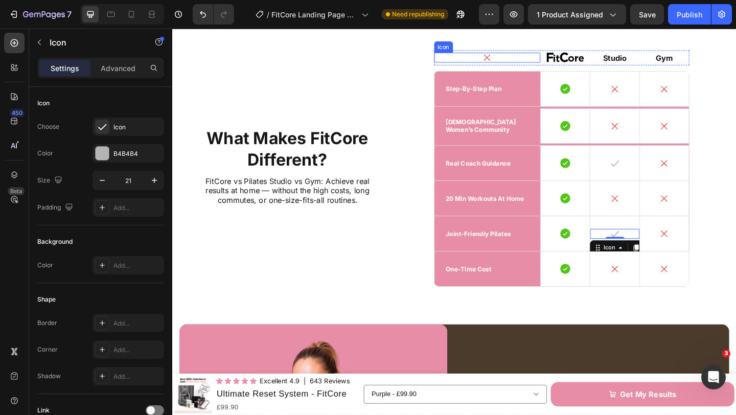
click at [517, 65] on icon at bounding box center [514, 60] width 11 height 11
click at [520, 49] on icon at bounding box center [519, 44] width 7 height 7
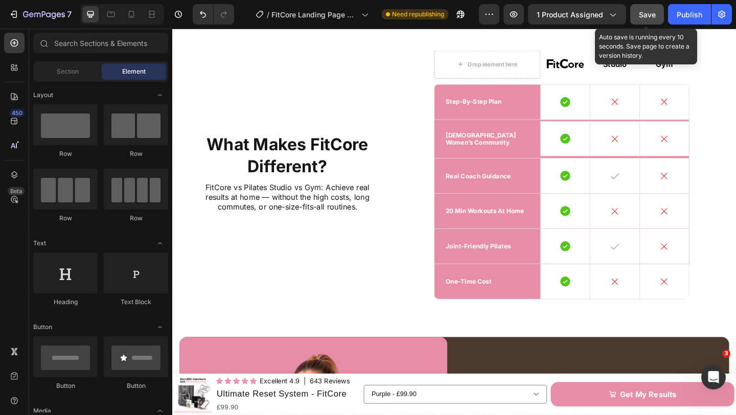
click at [645, 17] on span "Save" at bounding box center [647, 14] width 17 height 9
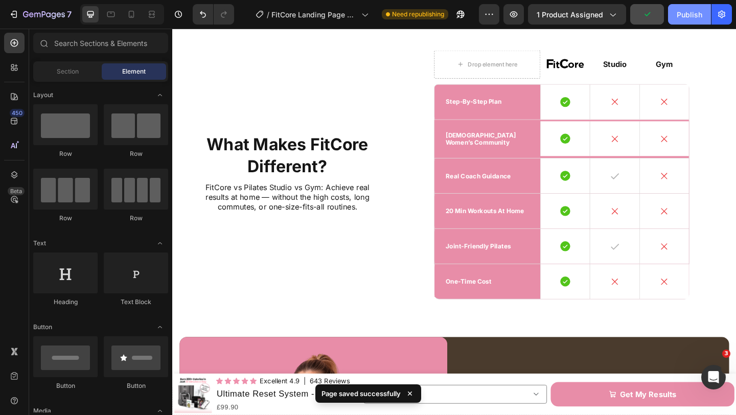
click at [684, 15] on div "Publish" at bounding box center [690, 14] width 26 height 11
click at [131, 14] on icon at bounding box center [131, 14] width 10 height 10
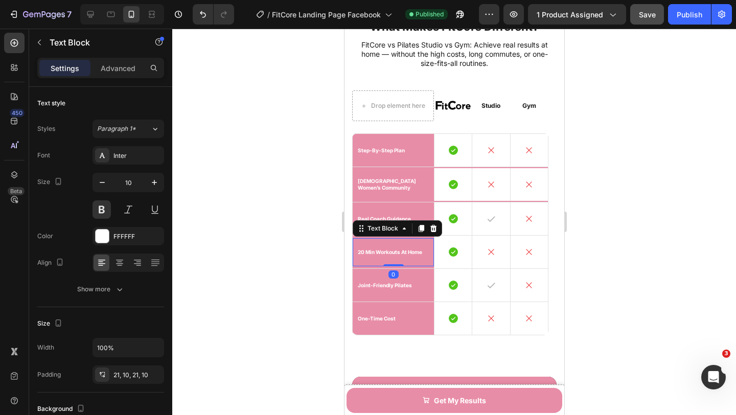
click at [395, 250] on p "20 Min Workouts at Home" at bounding box center [392, 252] width 71 height 7
click at [100, 184] on icon "button" at bounding box center [102, 182] width 10 height 10
type input "9"
click at [399, 216] on p "real coach guidance" at bounding box center [392, 219] width 71 height 7
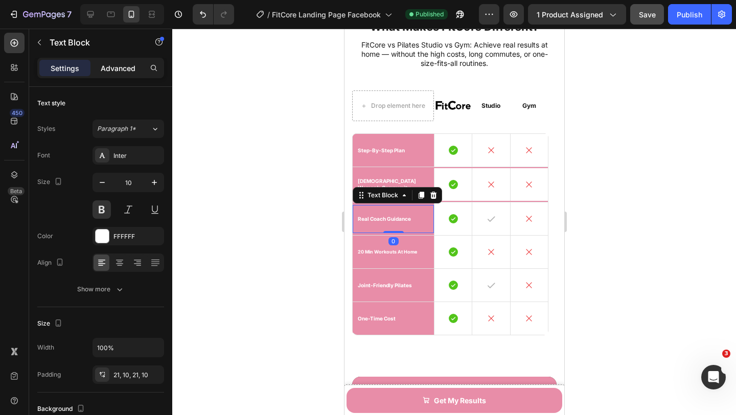
click at [110, 68] on p "Advanced" at bounding box center [118, 68] width 35 height 11
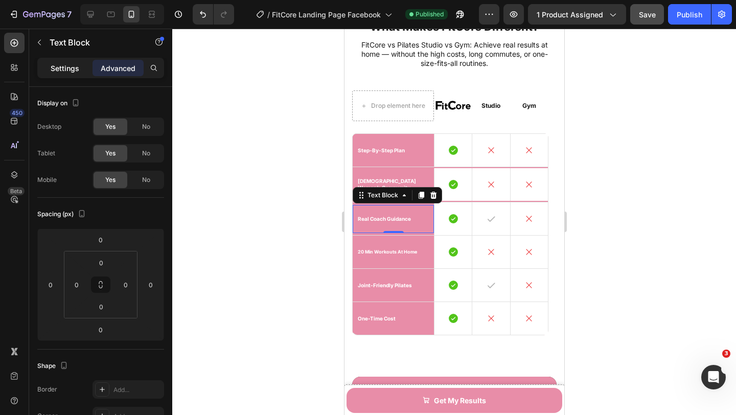
click at [57, 67] on p "Settings" at bounding box center [65, 68] width 29 height 11
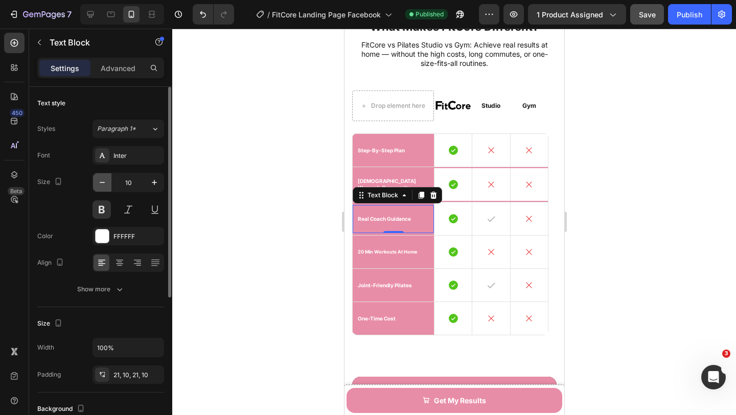
click at [105, 183] on icon "button" at bounding box center [102, 182] width 10 height 10
type input "9"
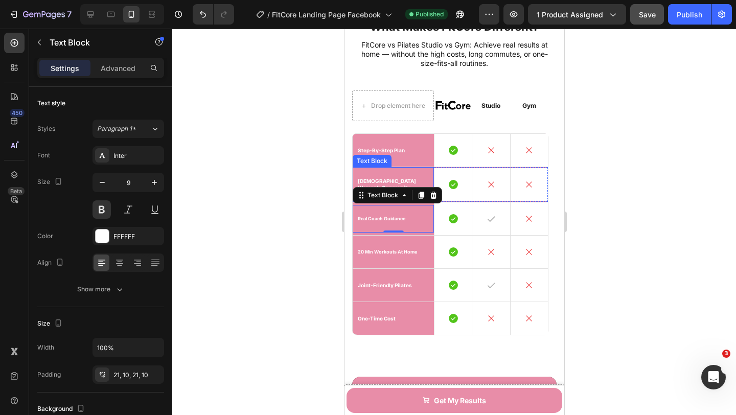
click at [398, 180] on p "[DEMOGRAPHIC_DATA] women’s community" at bounding box center [392, 184] width 71 height 13
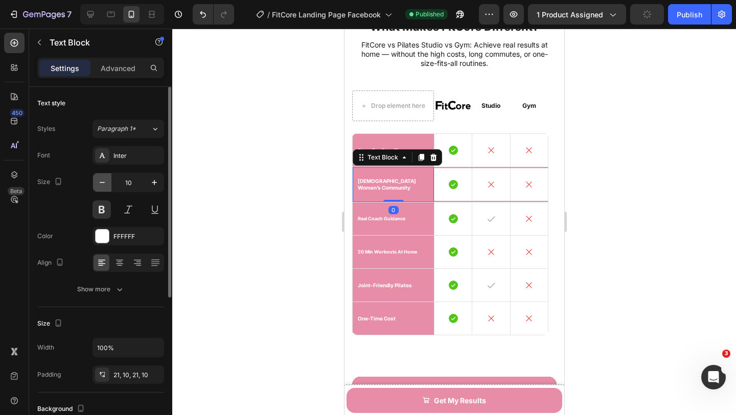
click at [104, 181] on icon "button" at bounding box center [102, 182] width 10 height 10
type input "9"
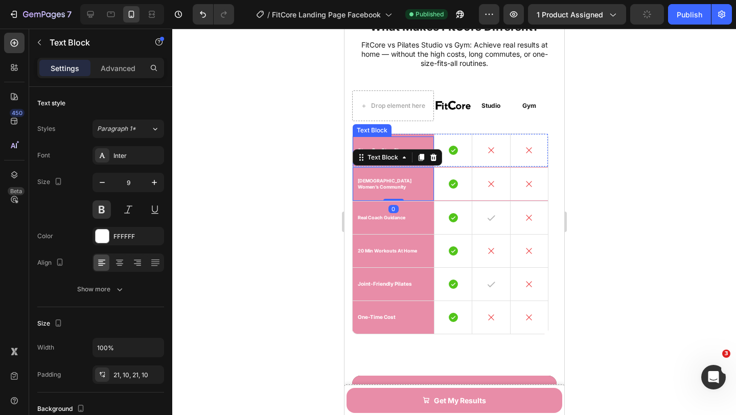
click at [395, 145] on div "step-by-step plan" at bounding box center [392, 150] width 81 height 28
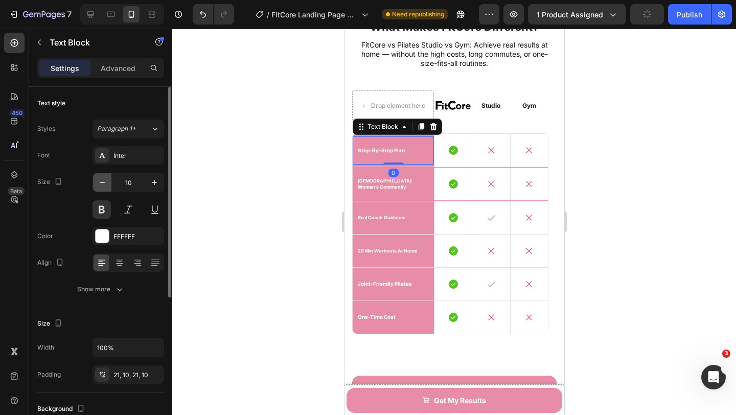
click at [101, 181] on icon "button" at bounding box center [102, 182] width 10 height 10
type input "9"
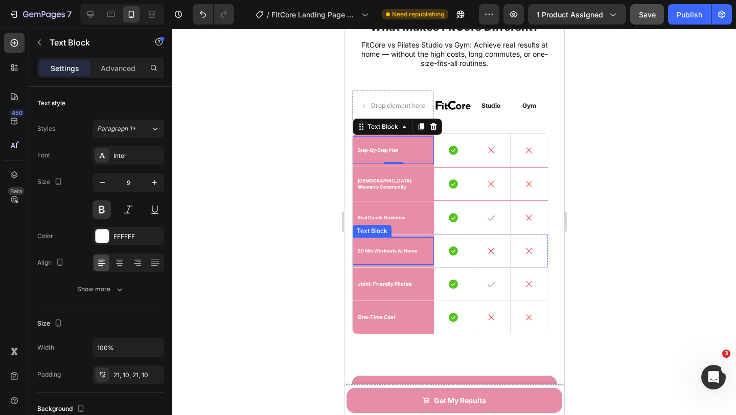
click at [398, 252] on p "20 Min Workouts at Home" at bounding box center [392, 251] width 71 height 6
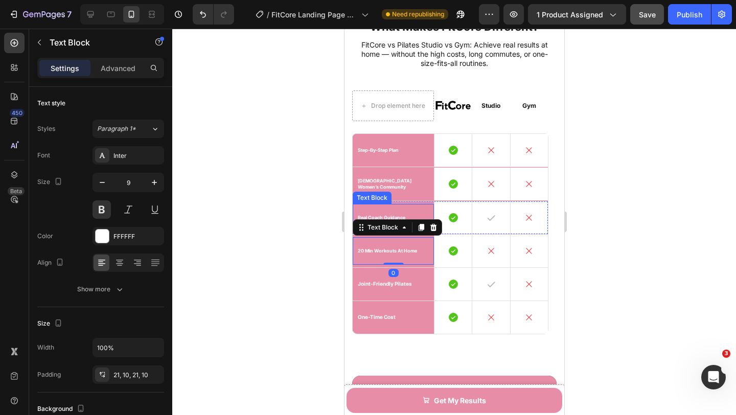
click at [408, 213] on div "real coach guidance" at bounding box center [392, 218] width 81 height 28
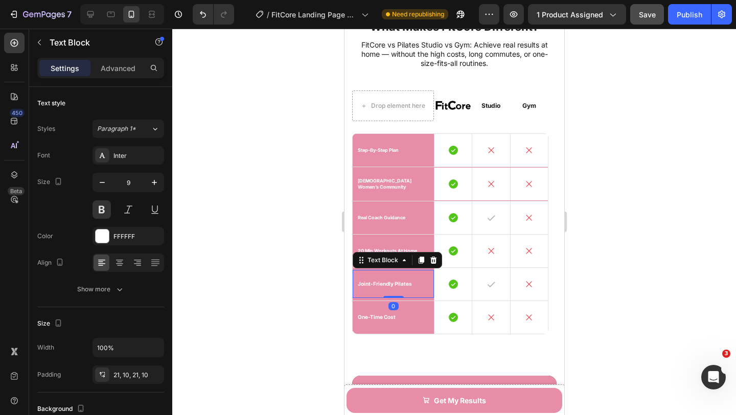
click at [410, 275] on div "Joint-Friendly Pilates" at bounding box center [392, 284] width 81 height 28
click at [107, 185] on button "button" at bounding box center [102, 182] width 18 height 18
type input "9"
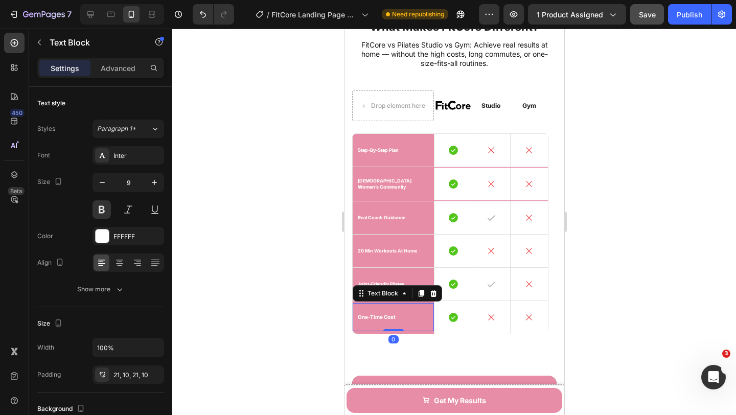
click at [404, 317] on p "One-Time Cost" at bounding box center [392, 317] width 71 height 7
click at [103, 185] on icon "button" at bounding box center [102, 182] width 10 height 10
type input "9"
click at [682, 13] on div "Publish" at bounding box center [690, 14] width 26 height 11
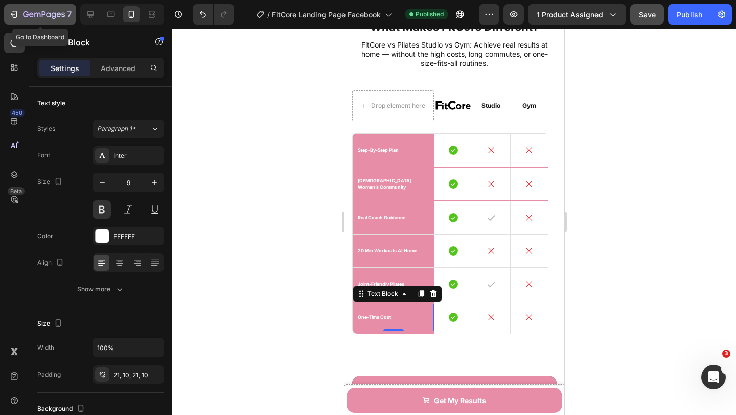
click at [24, 10] on div "7" at bounding box center [47, 14] width 49 height 12
